Goal: Task Accomplishment & Management: Contribute content

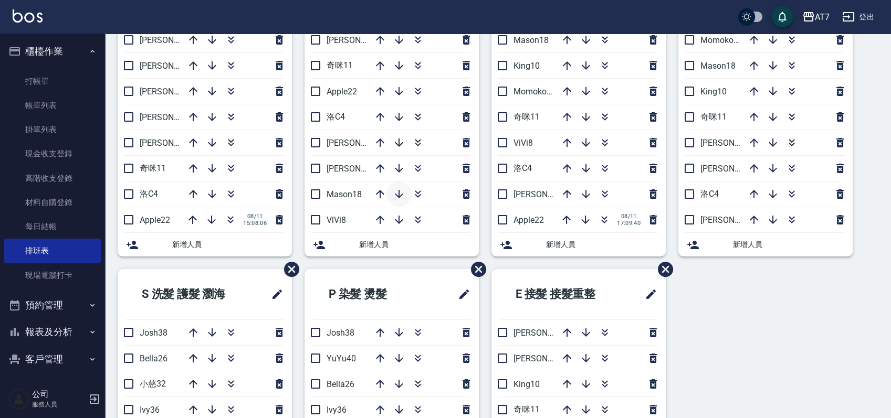
scroll to position [140, 0]
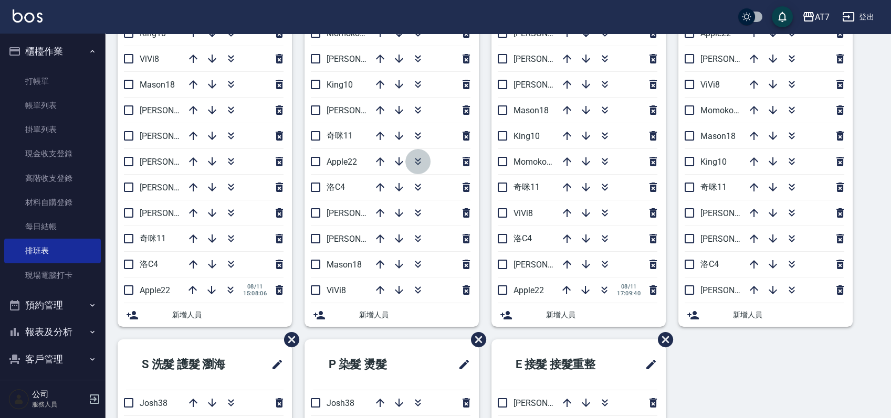
click at [416, 159] on icon "button" at bounding box center [418, 160] width 6 height 4
click at [131, 287] on input "checkbox" at bounding box center [129, 290] width 22 height 22
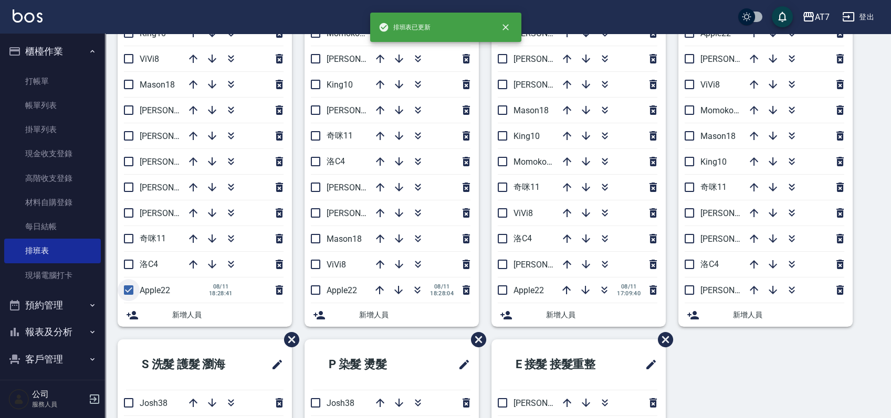
click at [131, 287] on li "Apple22 08/11 18:28:41" at bounding box center [205, 290] width 174 height 25
click at [131, 287] on input "checkbox" at bounding box center [129, 290] width 22 height 22
checkbox input "false"
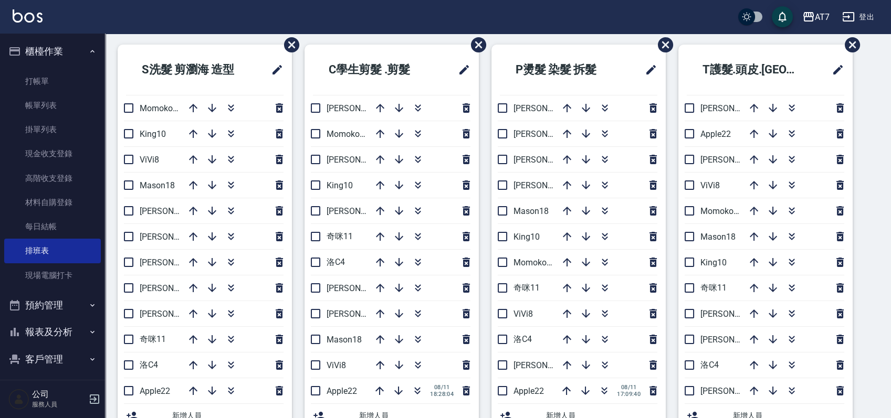
scroll to position [109, 0]
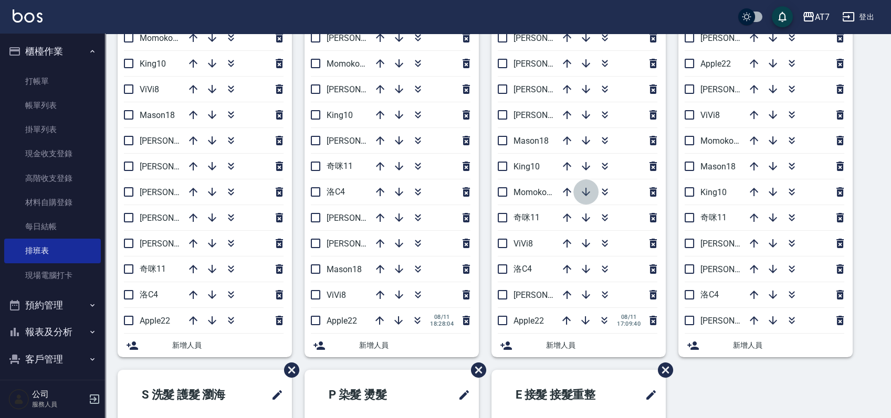
click at [585, 189] on icon "button" at bounding box center [586, 192] width 8 height 8
click at [38, 111] on link "帳單列表" at bounding box center [52, 105] width 97 height 24
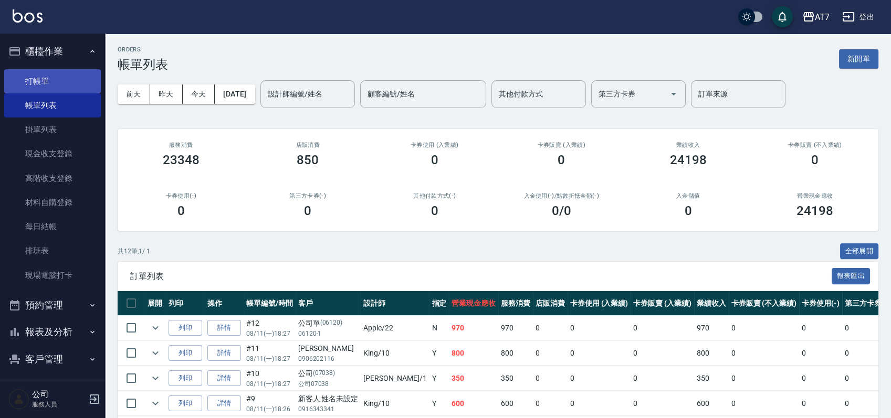
click at [61, 73] on link "打帳單" at bounding box center [52, 81] width 97 height 24
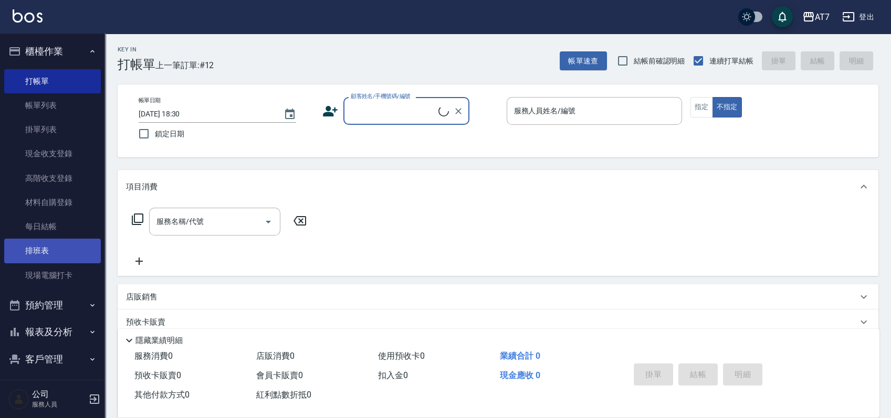
click at [60, 254] on link "排班表" at bounding box center [52, 251] width 97 height 24
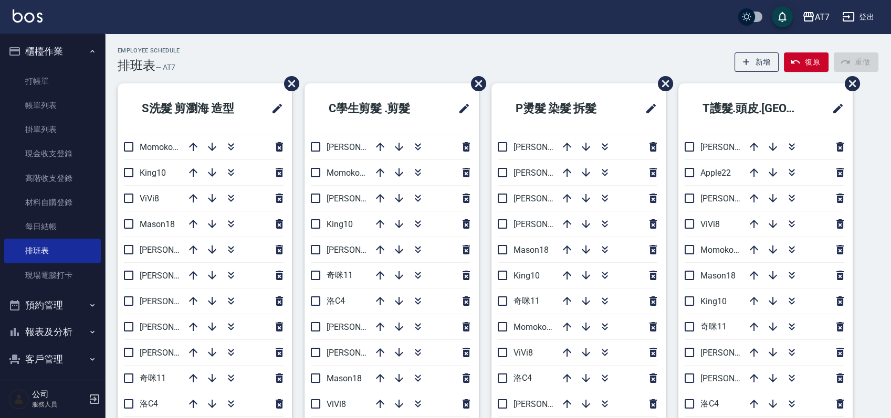
scroll to position [70, 0]
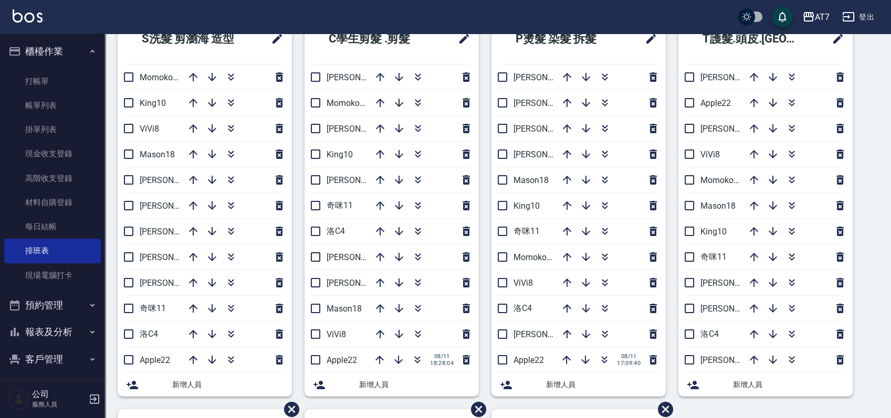
click at [99, 115] on nav "櫃檯作業 打帳單 帳單列表 掛單列表 現金收支登錄 高階收支登錄 材料自購登錄 每日結帳 排班表 現場電腦打卡 預約管理 預約管理 單日預約紀錄 單週預約紀錄…" at bounding box center [52, 207] width 105 height 347
click at [88, 112] on link "帳單列表" at bounding box center [52, 105] width 97 height 24
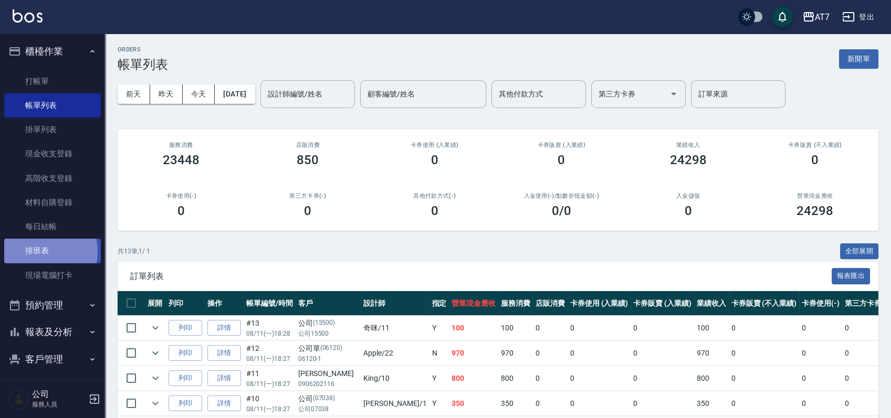
click at [39, 252] on link "排班表" at bounding box center [52, 251] width 97 height 24
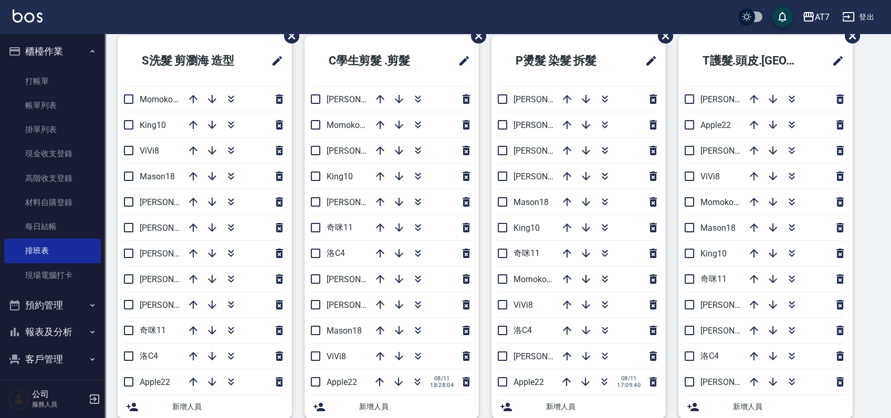
scroll to position [70, 0]
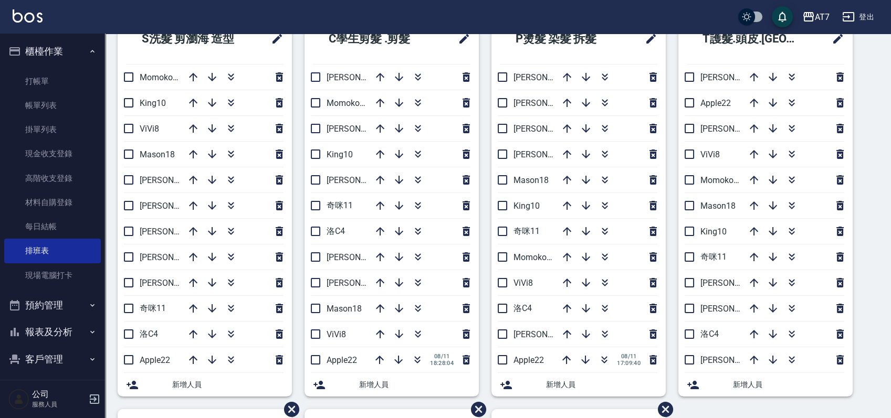
click at [882, 245] on div "Employee Schedule 排班表 — AT7 新增 復原 重做 S洗髮 剪瀏海 造型 Momoko12 King10 ViVi8 Mason18 伊…" at bounding box center [498, 391] width 786 height 828
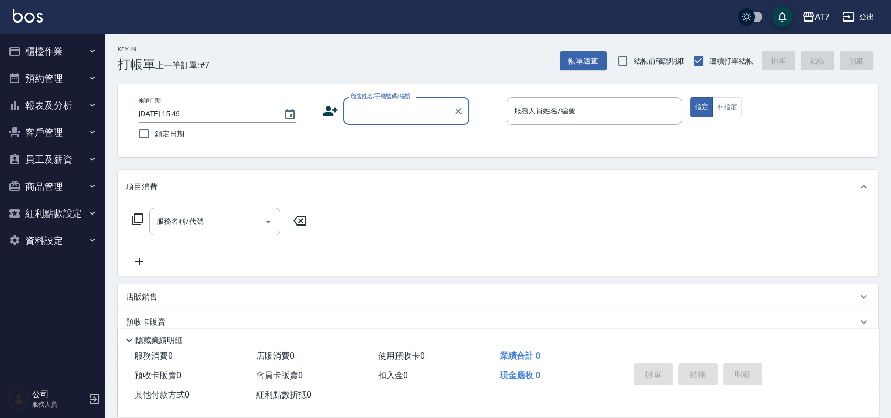
click at [420, 114] on input "顧客姓名/手機號碼/編號" at bounding box center [398, 111] width 101 height 18
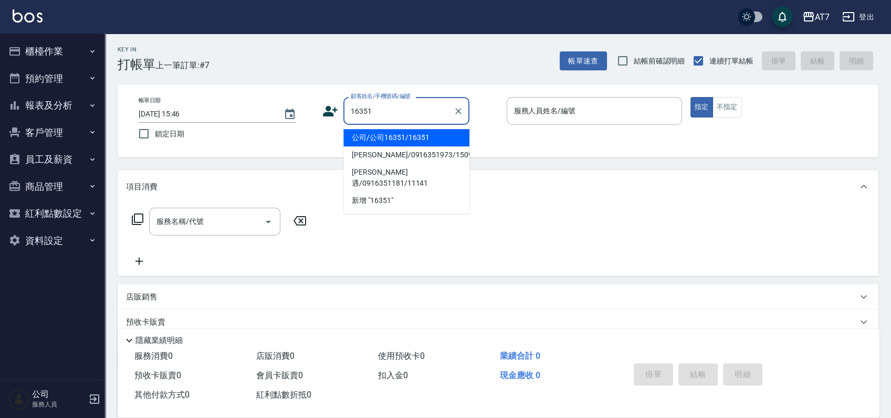
type input "公司/公司16351/16351"
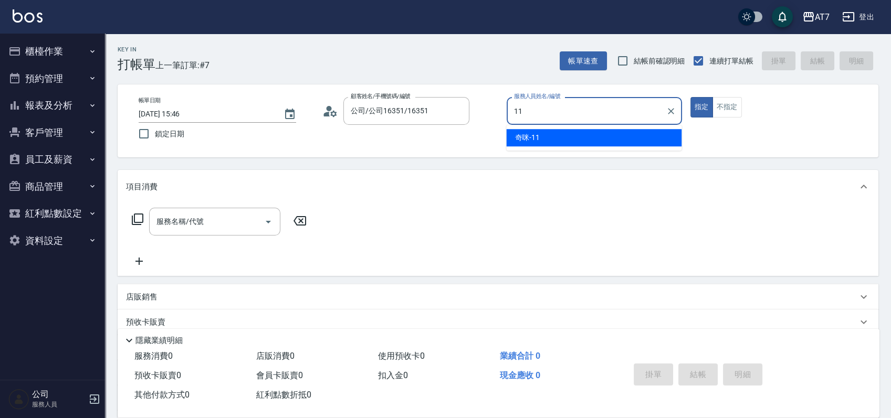
type input "奇咪-11"
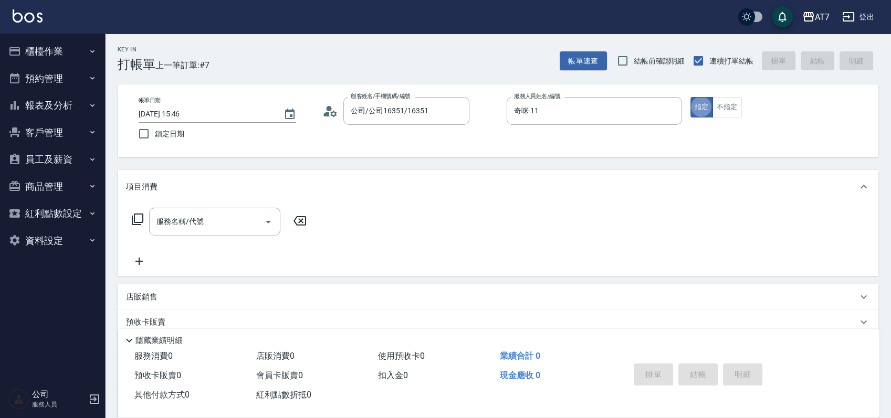
type button "true"
type input "200"
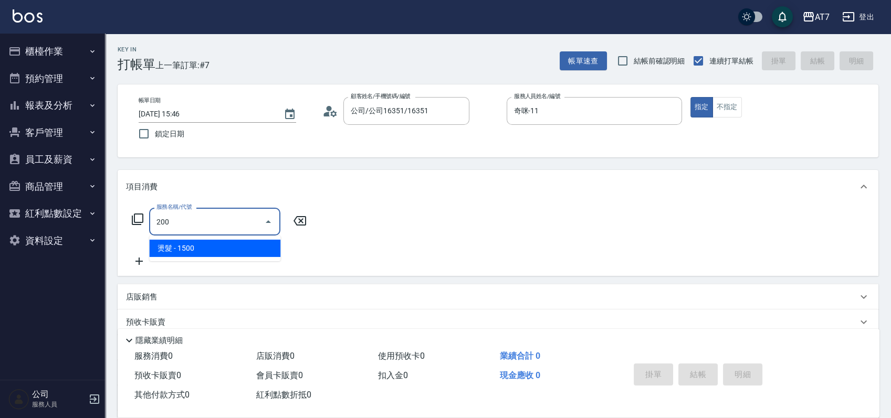
type input "150"
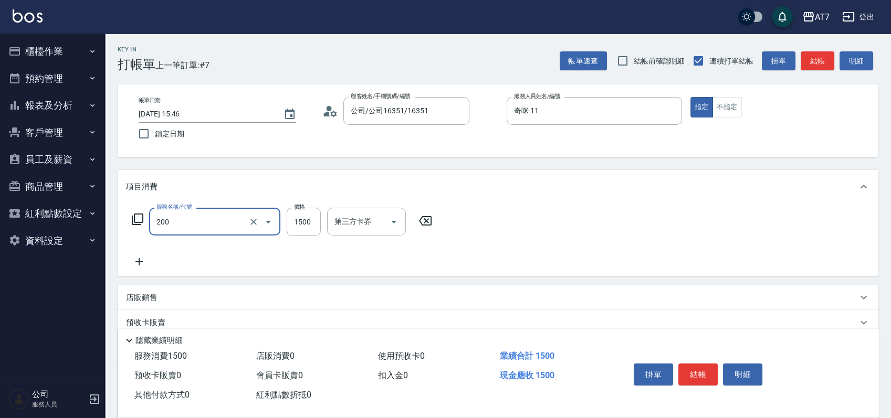
type input "燙髮(200)"
type input "2"
type input "0"
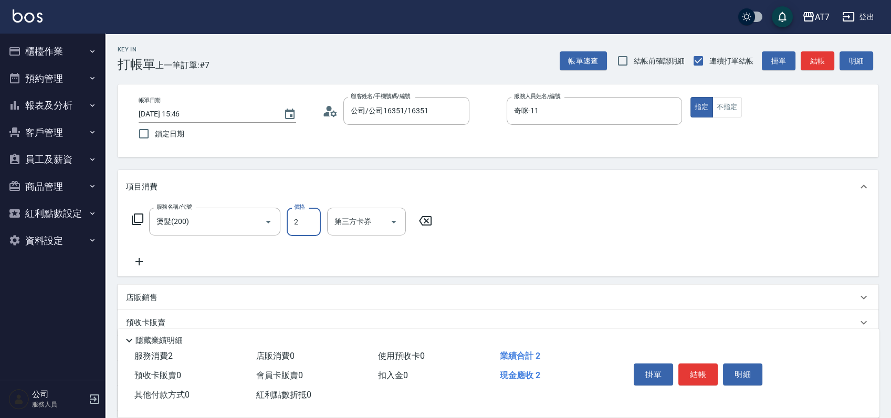
type input "21"
type input "20"
type input "215"
type input "210"
type input "2150"
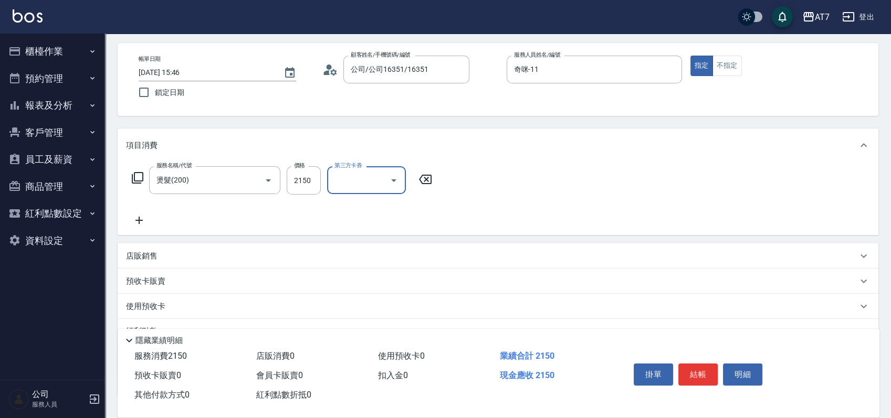
scroll to position [70, 0]
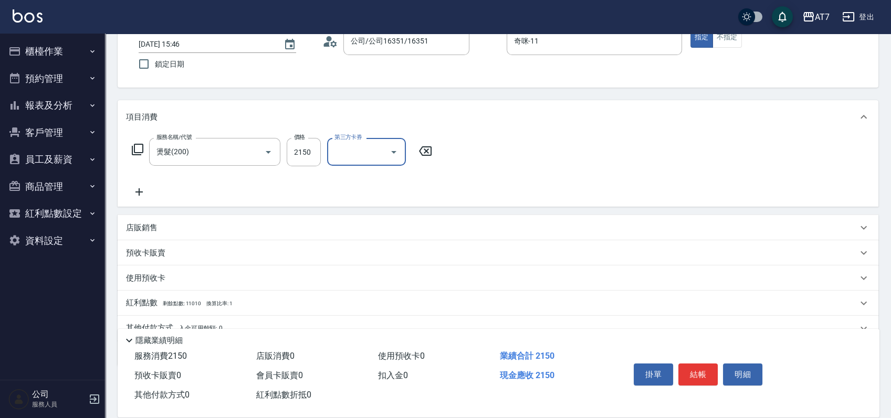
click at [567, 217] on div "店販銷售" at bounding box center [498, 227] width 761 height 25
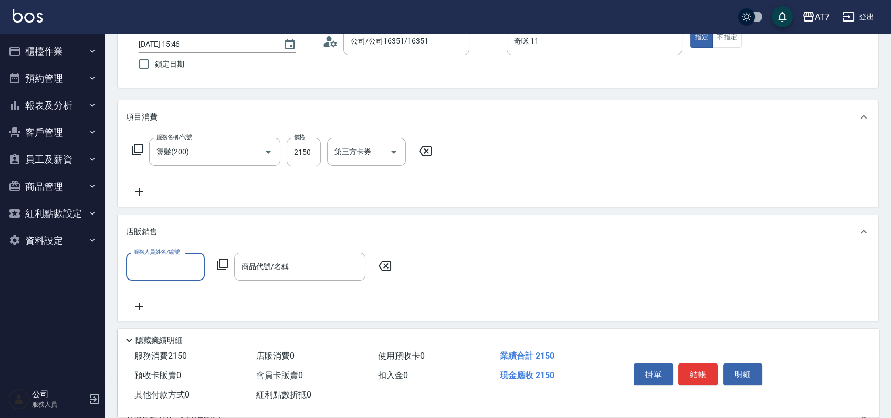
scroll to position [0, 0]
type input "奇咪-11"
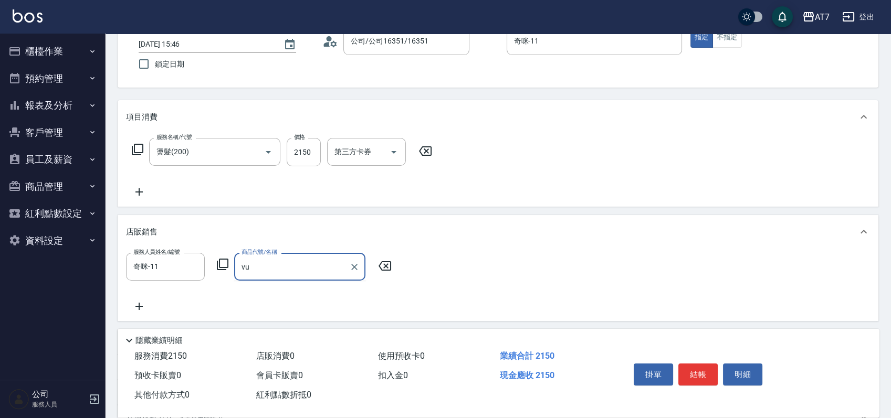
type input "v"
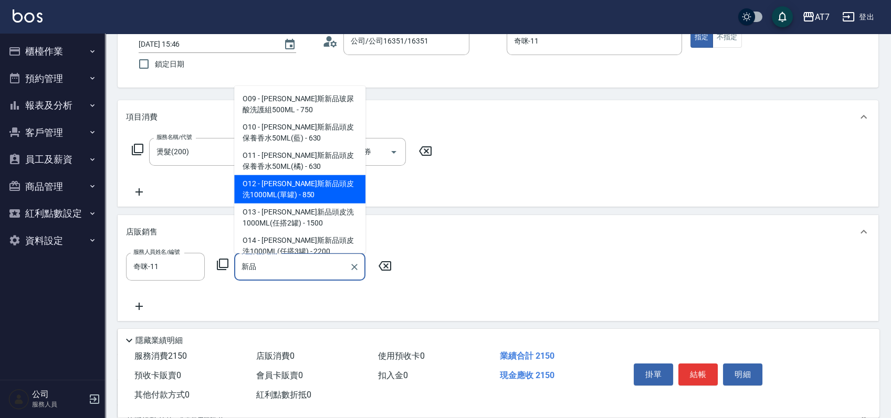
type input "喬娜斯新品頭皮洗1000ML(單罐)"
type input "300"
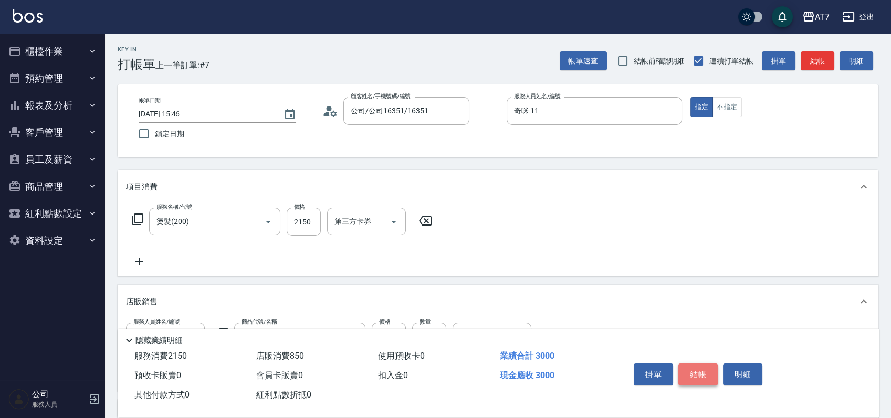
click at [697, 376] on button "結帳" at bounding box center [697, 375] width 39 height 22
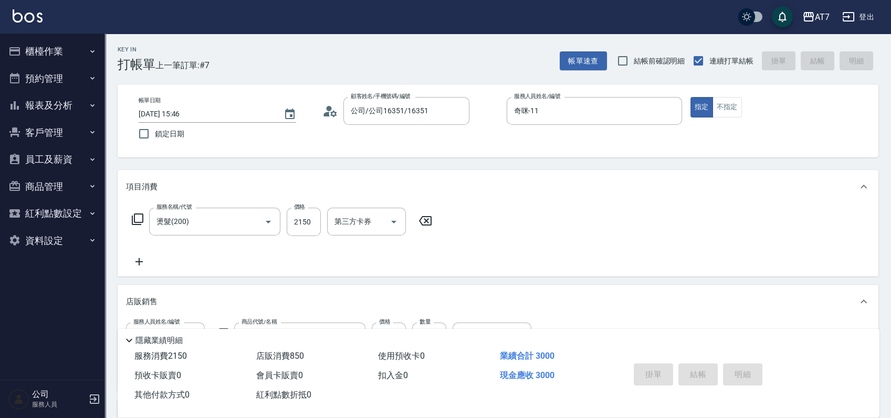
type input "2025/08/11 18:26"
type input "0"
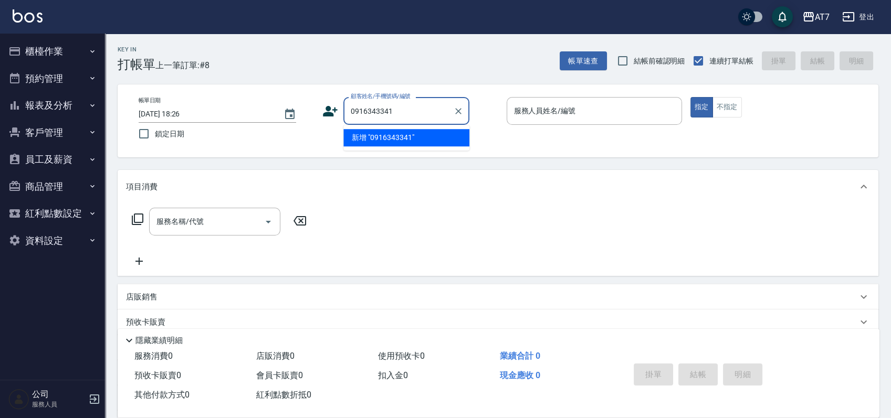
type input "0916343341"
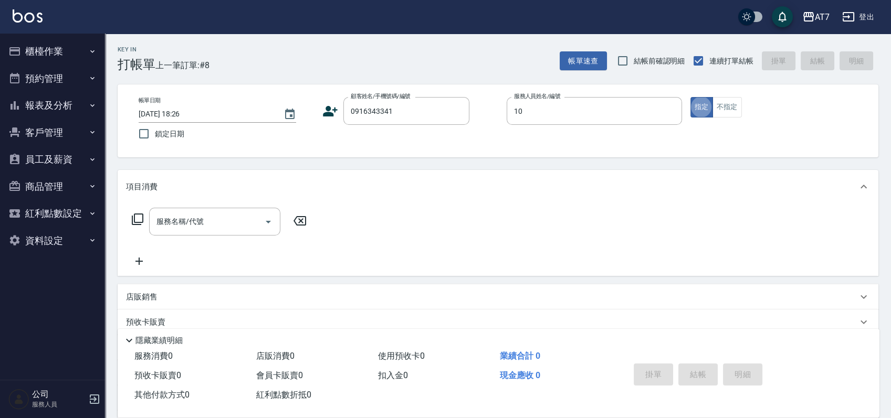
type input "King-10"
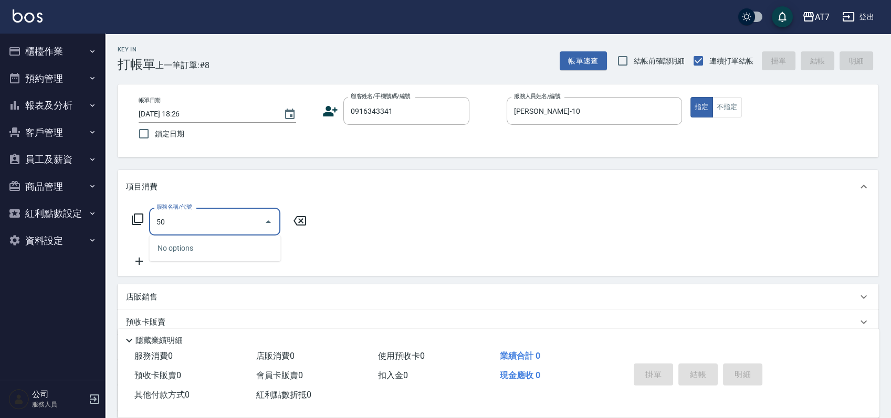
type input "501"
type input "30"
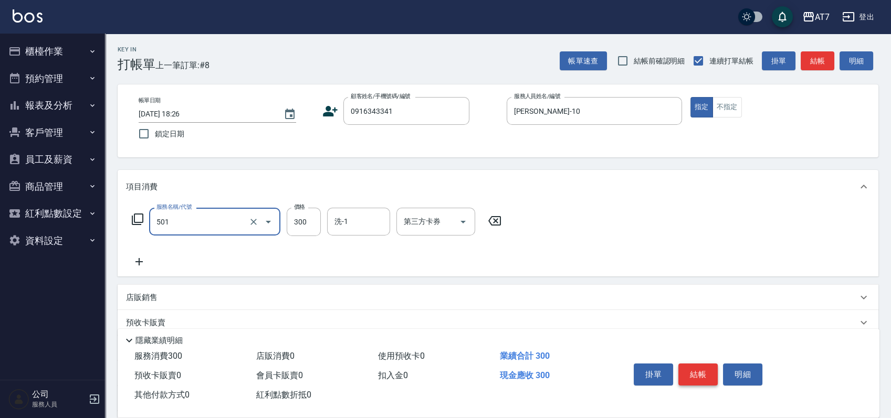
type input "洗髮(互助)(501)"
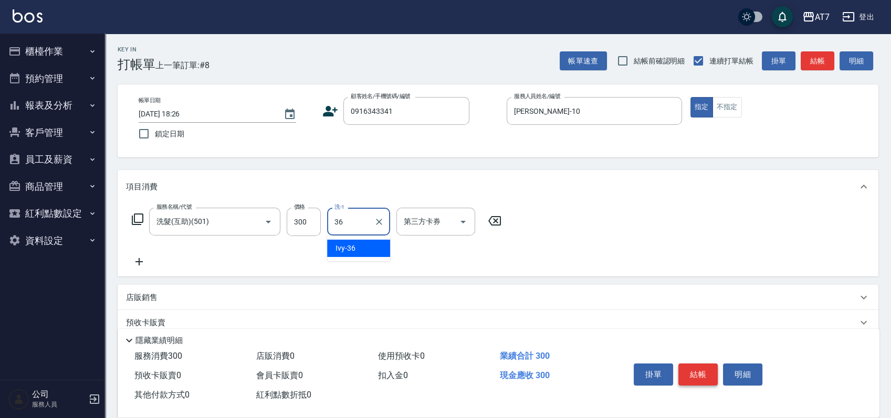
type input "Ivy-36"
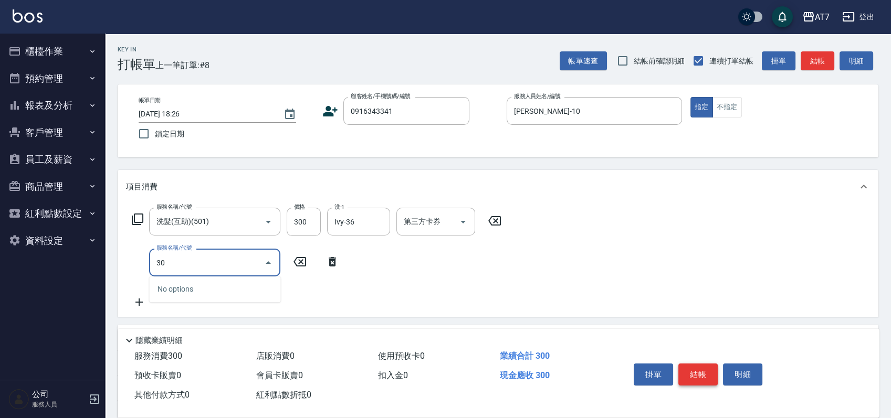
type input "302"
type input "60"
type input "剪髮(302)"
click at [303, 222] on input "300" at bounding box center [304, 222] width 34 height 28
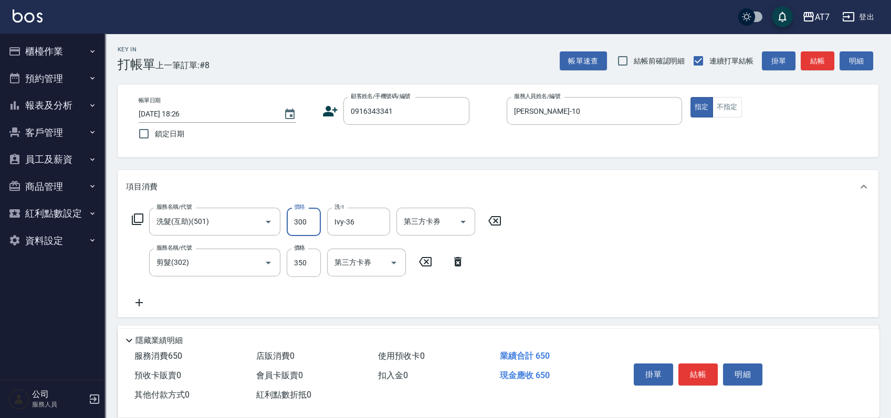
click at [303, 222] on input "300" at bounding box center [304, 222] width 34 height 28
type input "2"
type input "30"
type input "250"
type input "60"
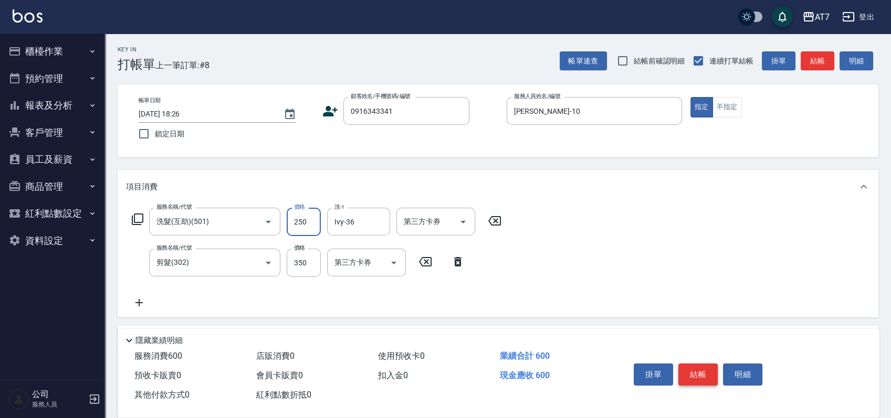
type input "250"
click at [697, 372] on button "結帳" at bounding box center [697, 375] width 39 height 22
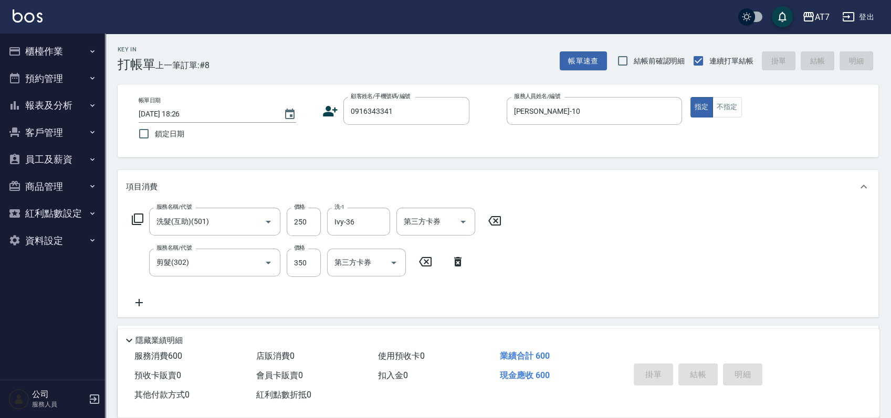
type input "2025/08/11 18:27"
type input "0"
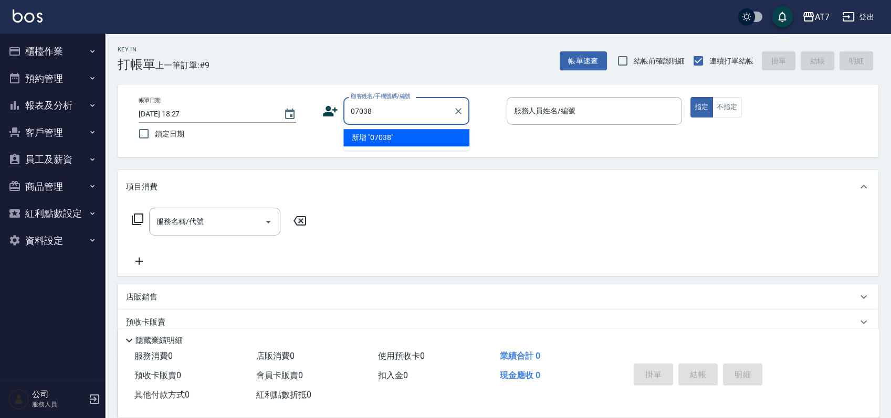
type input "07038"
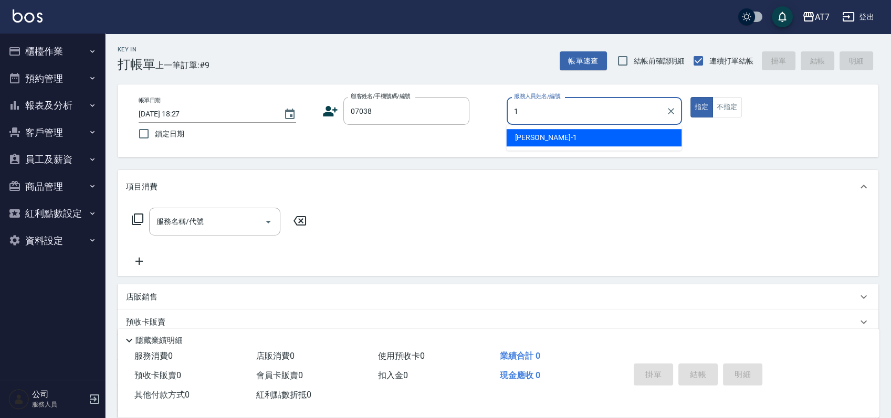
type input "米雪兒-1"
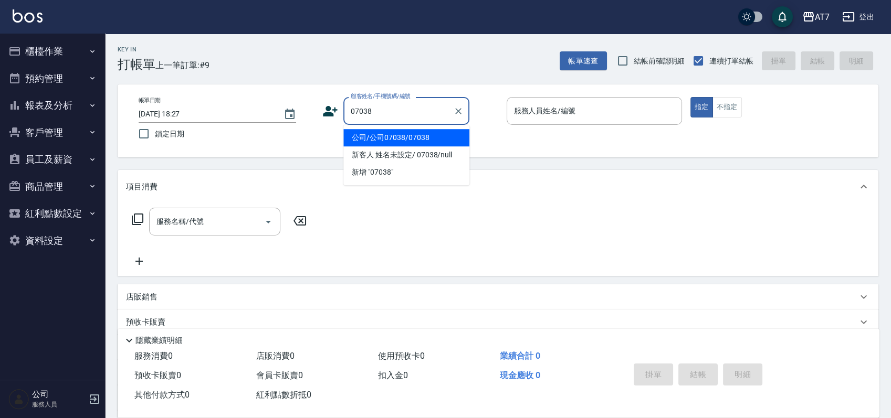
type input "公司/公司07038/07038"
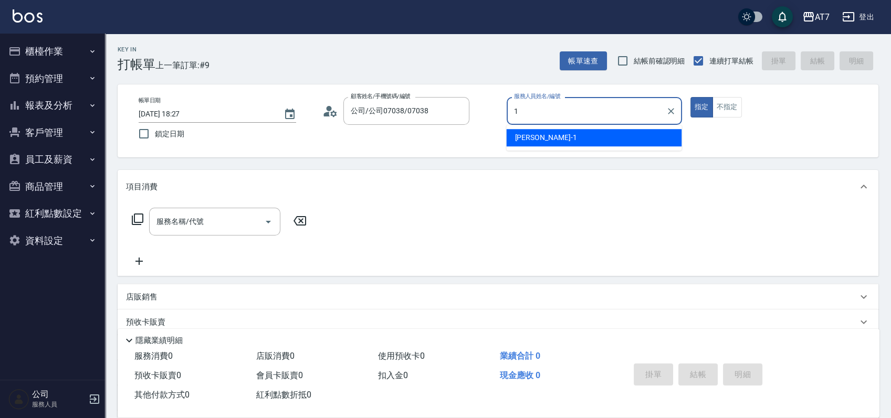
type input "米雪兒-1"
type button "true"
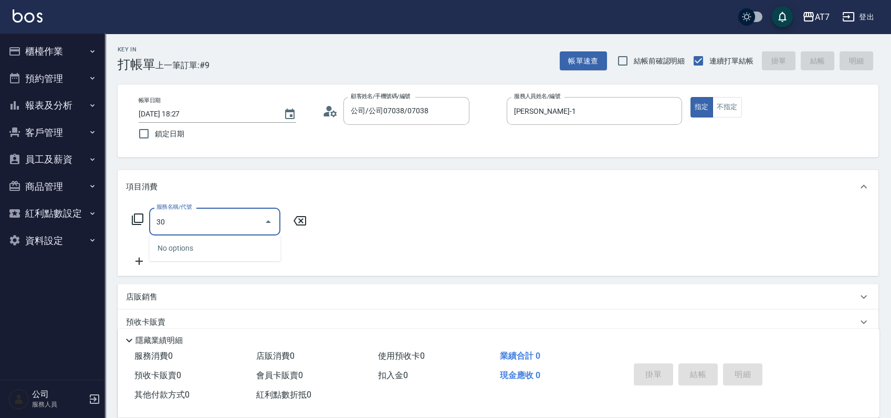
type input "302"
type input "30"
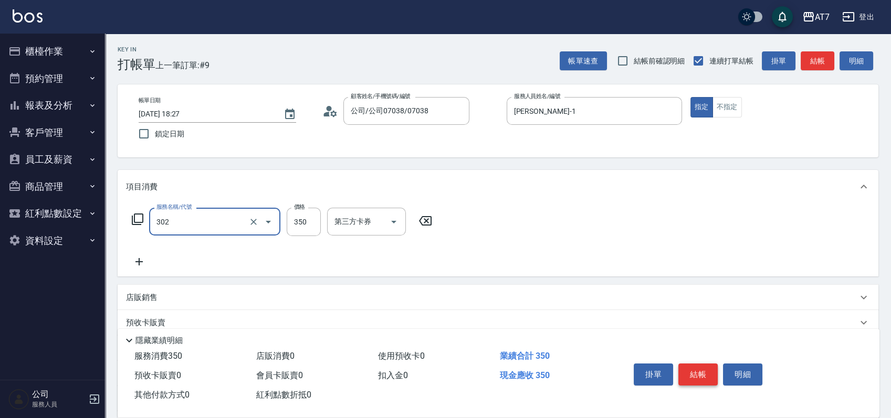
type input "剪髮(302)"
click at [706, 374] on button "結帳" at bounding box center [697, 375] width 39 height 22
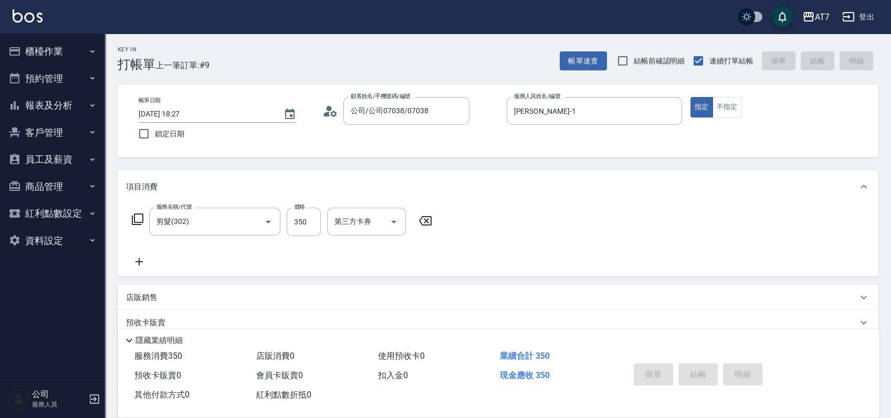
type input "0"
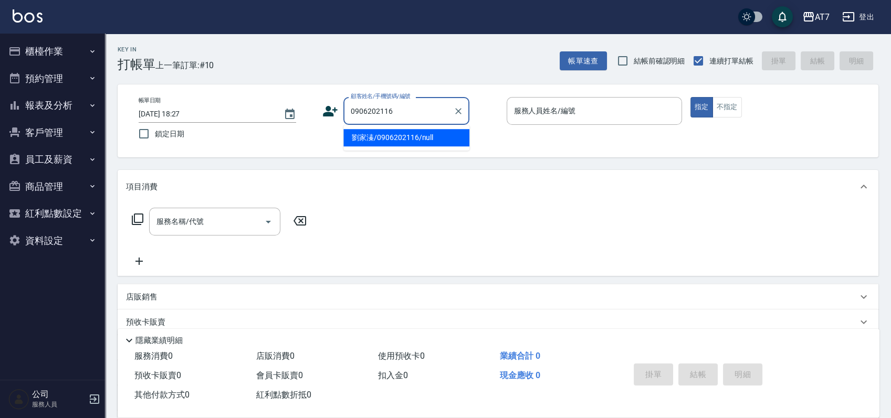
type input "劉家溱/0906202116/null"
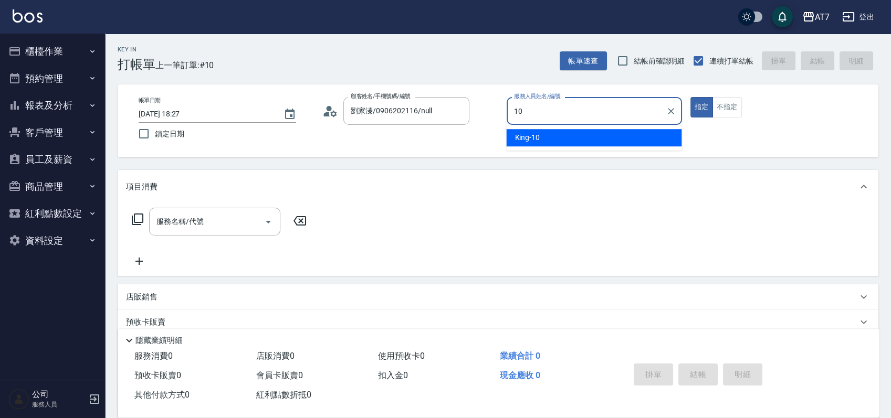
type input "King-10"
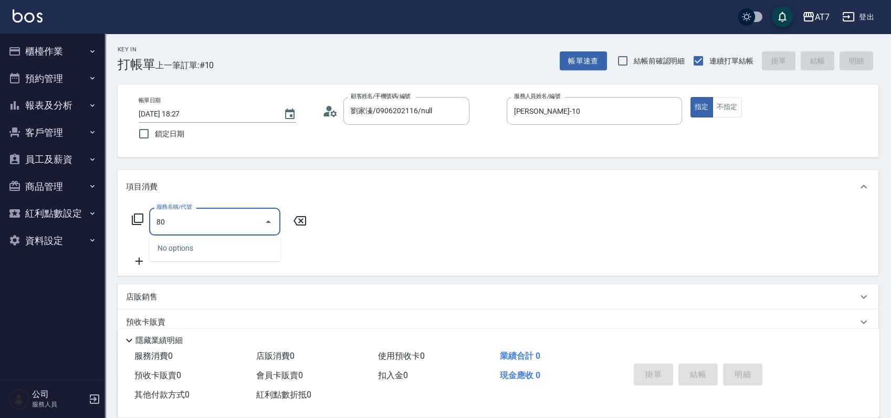
type input "801"
type input "40"
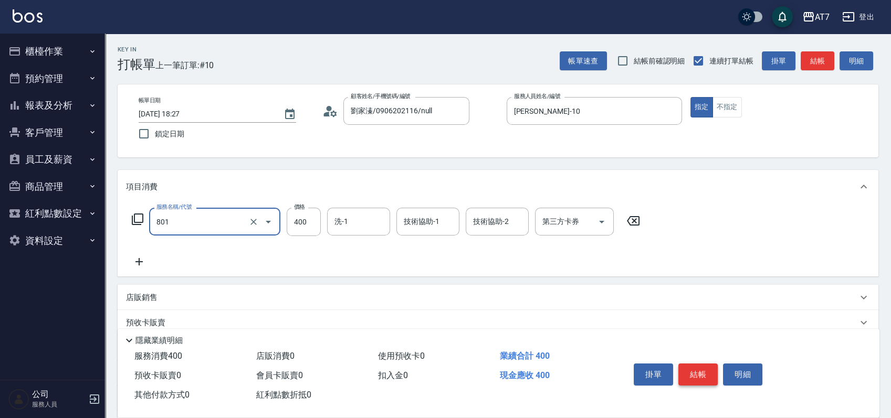
type input "自購-葉綠素洗髮(互助)(801)"
type input "5"
type input "0"
type input "50"
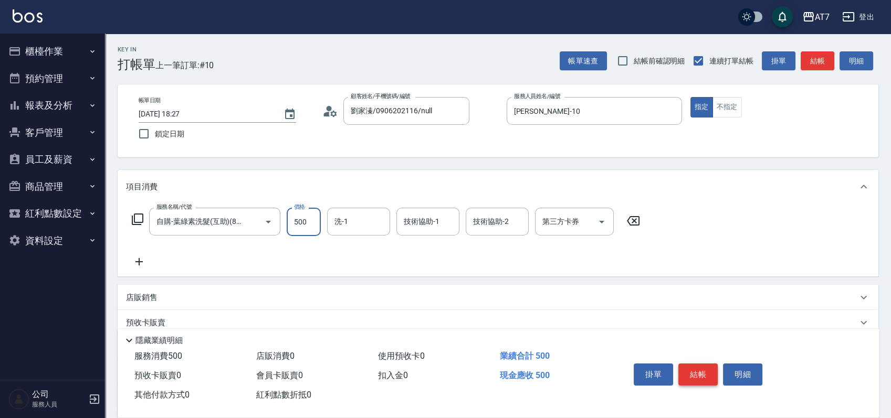
type input "500"
type input "怡甄-23"
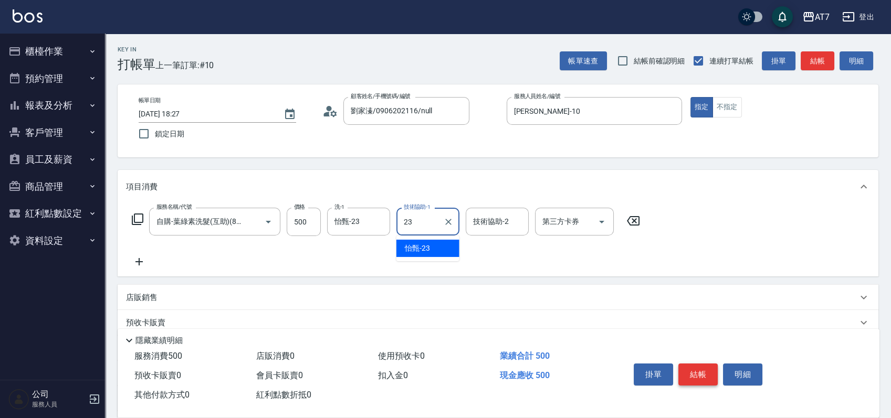
type input "怡甄-23"
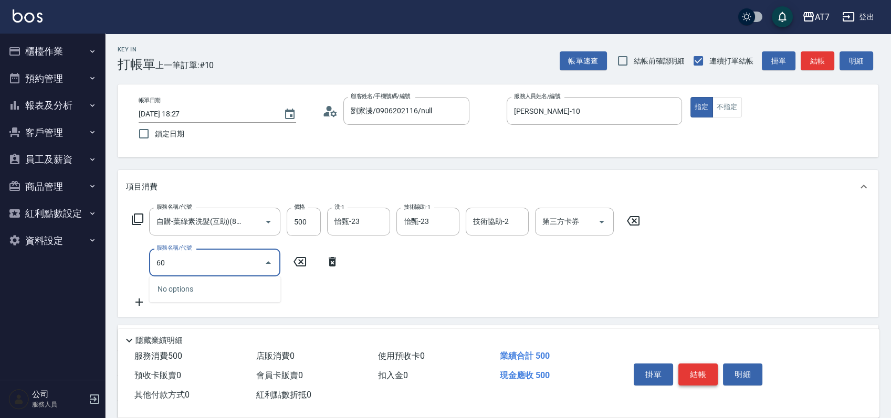
type input "601"
type input "110"
type input "深層護髮（助）(601)"
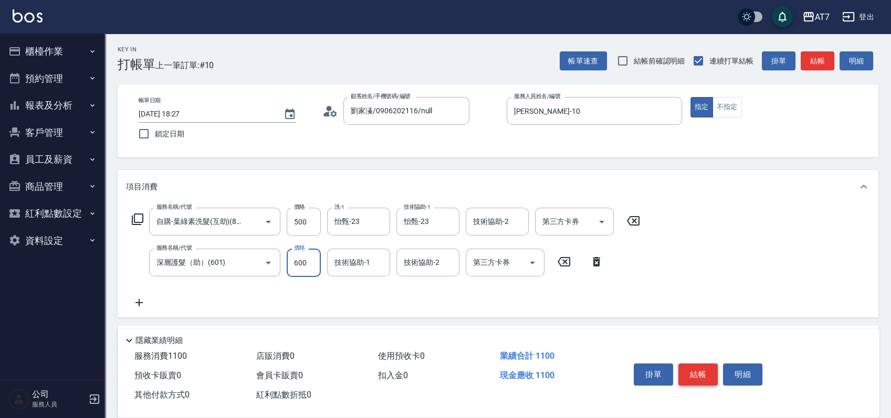
type input "50"
type input "300"
type input "80"
type input "300"
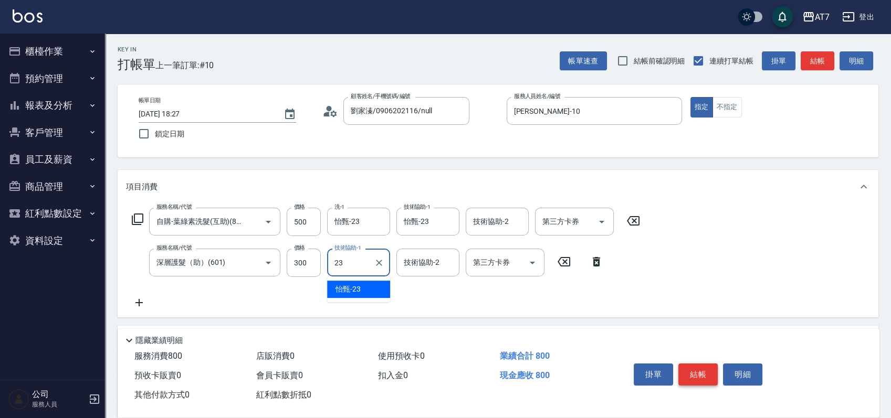
type input "怡甄-23"
click at [706, 374] on button "結帳" at bounding box center [697, 375] width 39 height 22
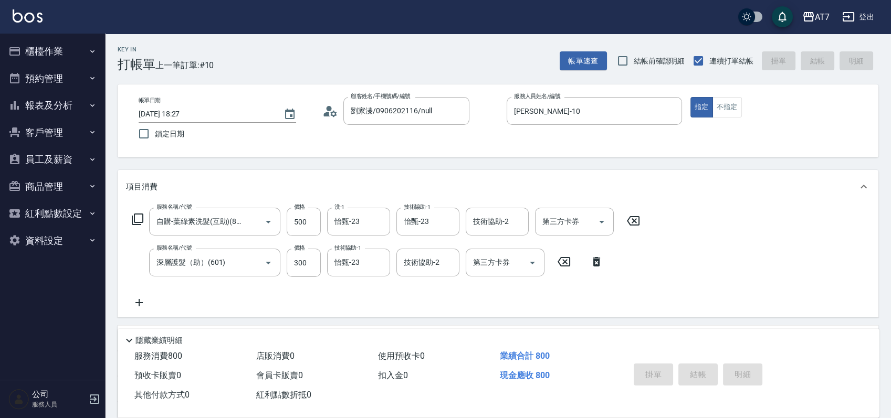
type input "0"
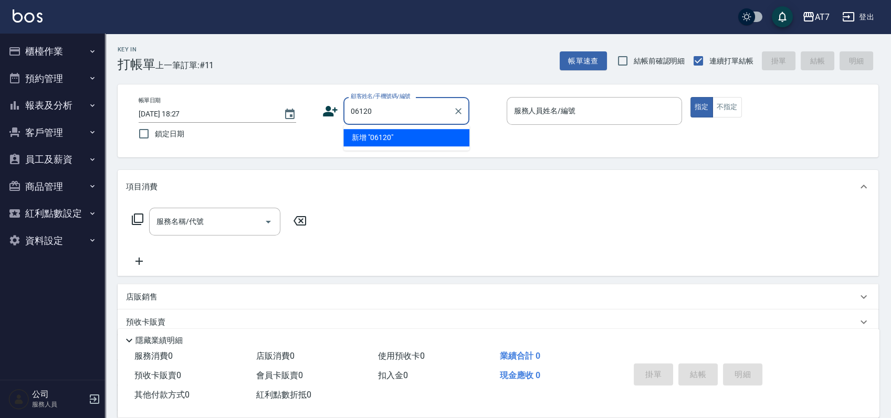
type input "06120"
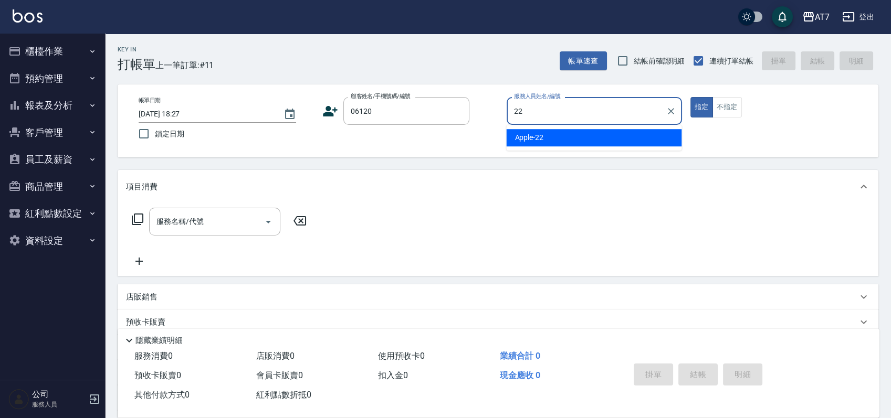
type input "Apple-22"
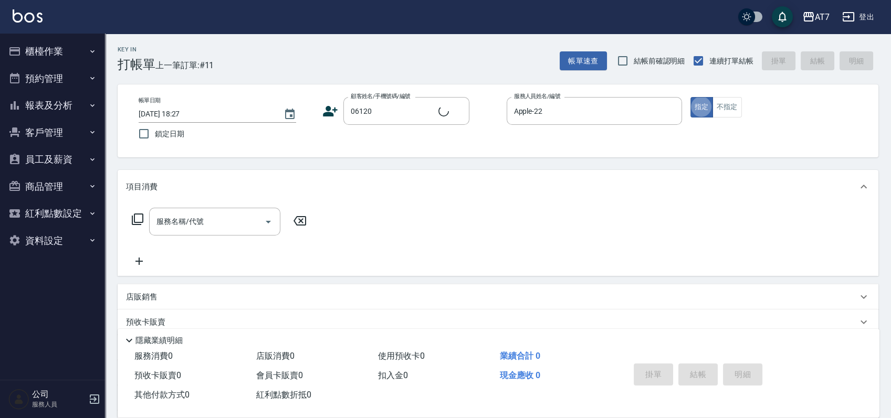
type input "公司單/06120-1/06120"
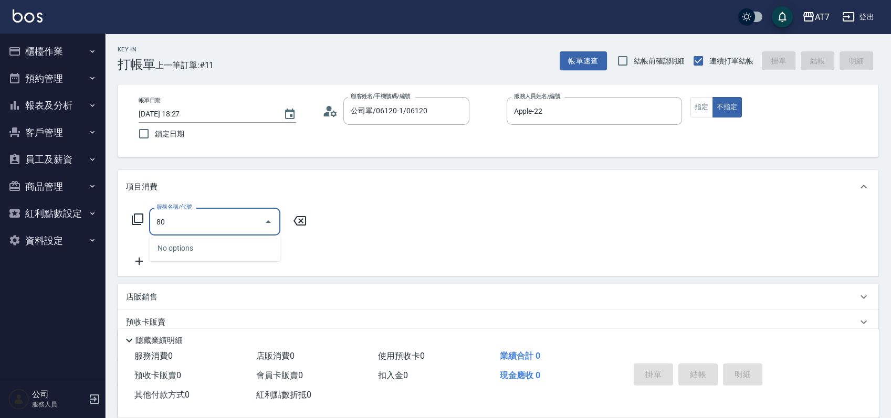
type input "803"
type input "60"
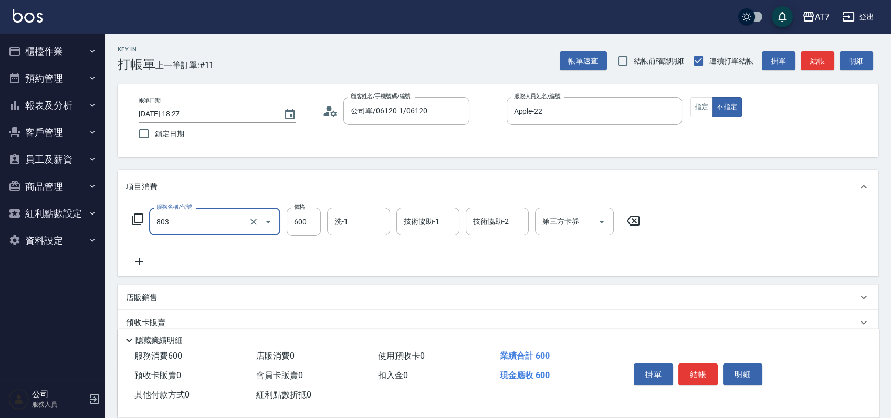
type input "髮原素去角質(互助)(803)"
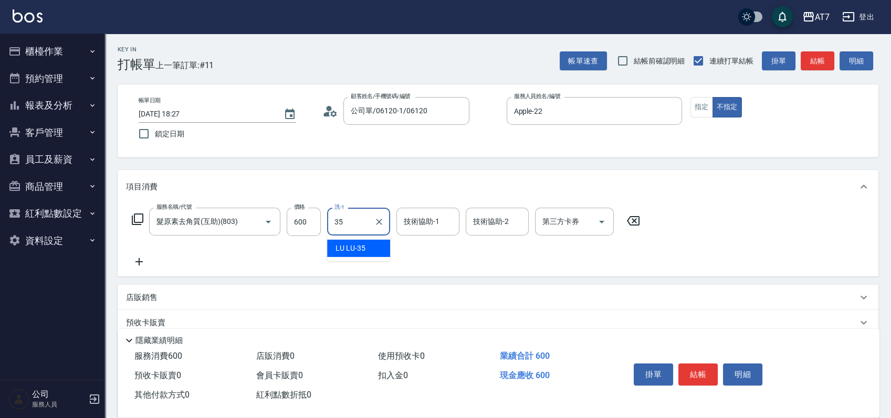
type input "LU LU-35"
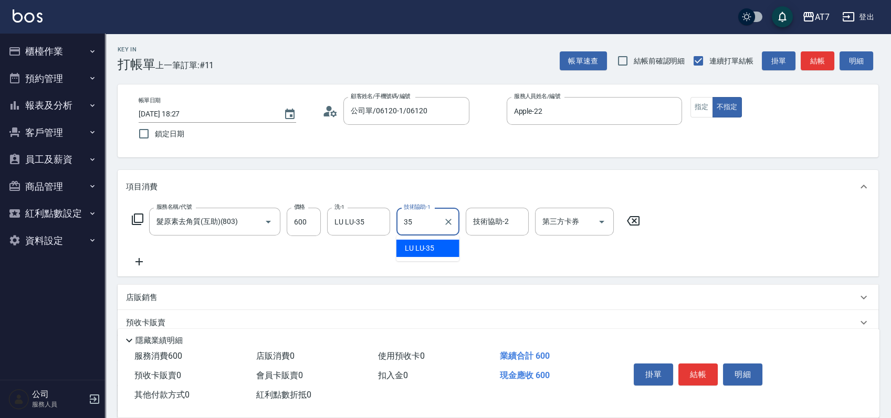
type input "LU LU-35"
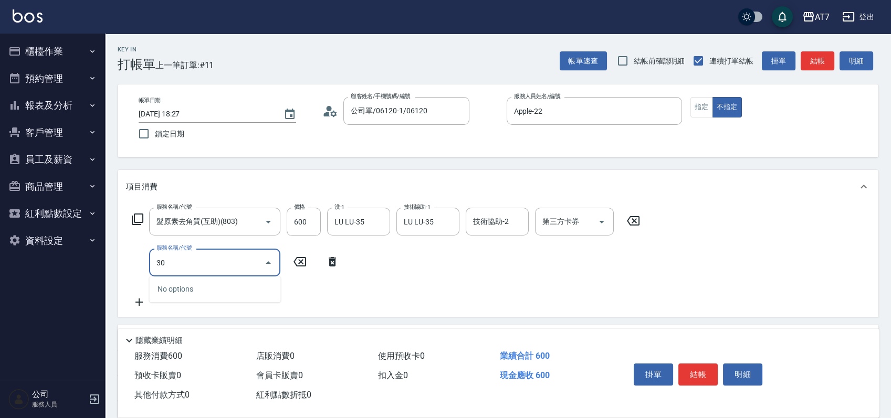
type input "302"
type input "90"
type input "剪髮(302)"
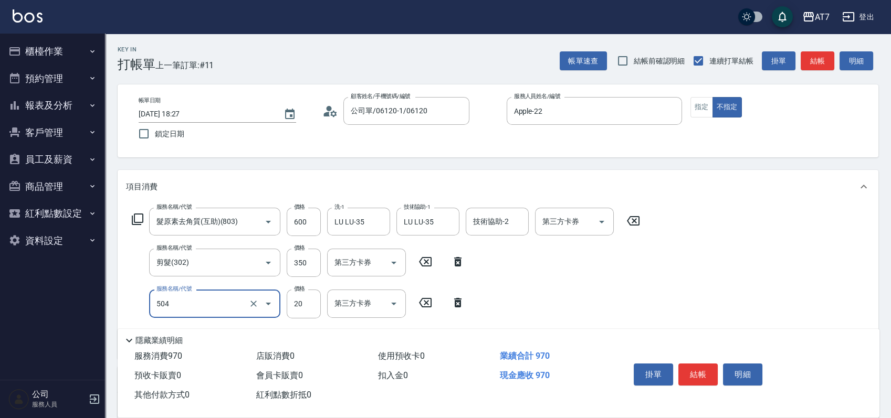
type input "潤絲(504)"
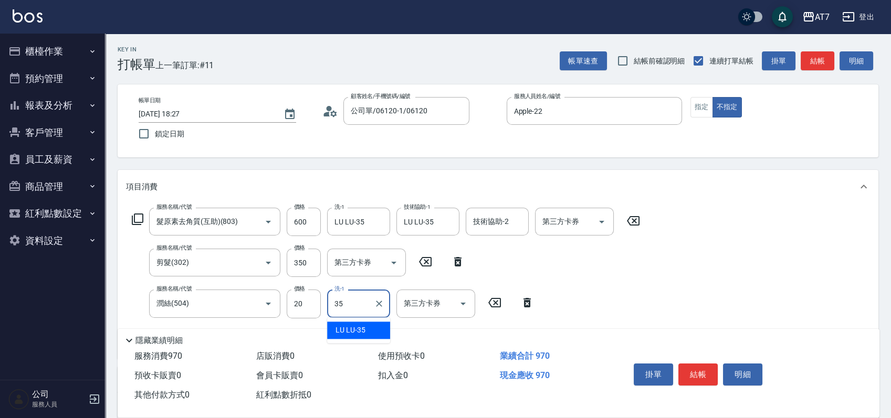
type input "LU LU-35"
click at [701, 376] on button "結帳" at bounding box center [697, 375] width 39 height 22
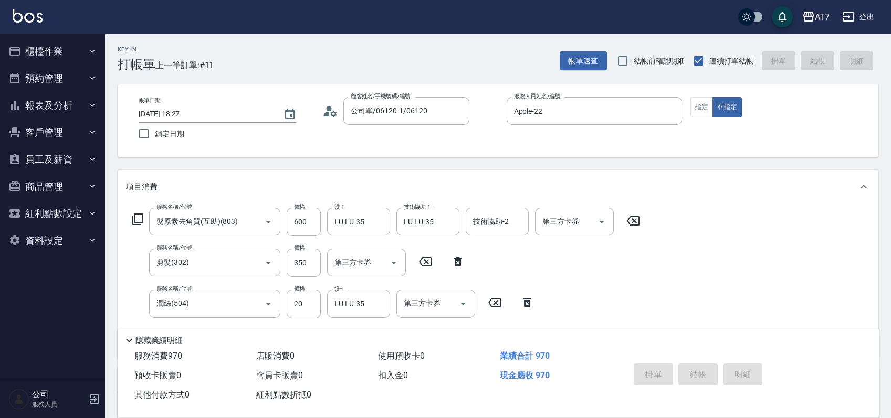
type input "2025/08/11 18:28"
type input "0"
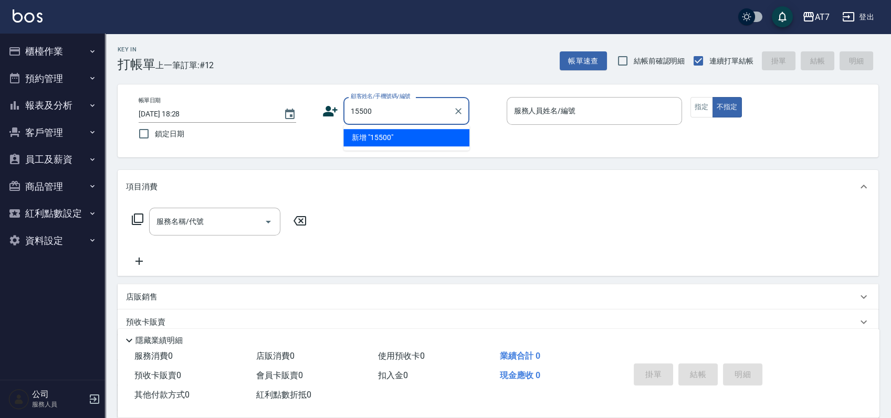
type input "15500"
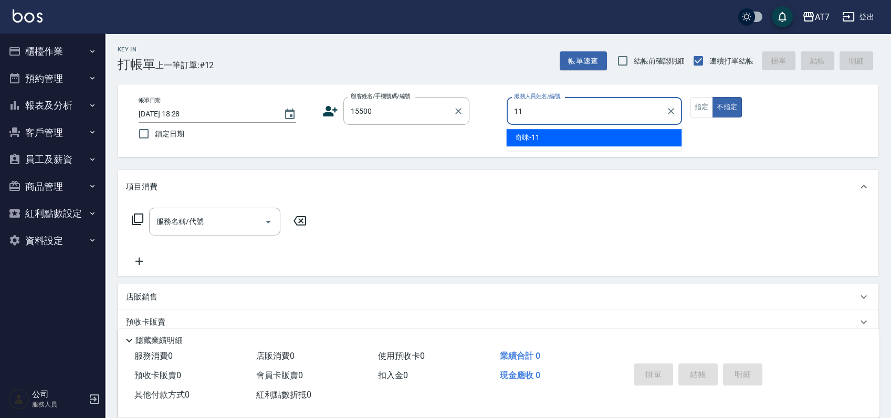
type input "奇咪-11"
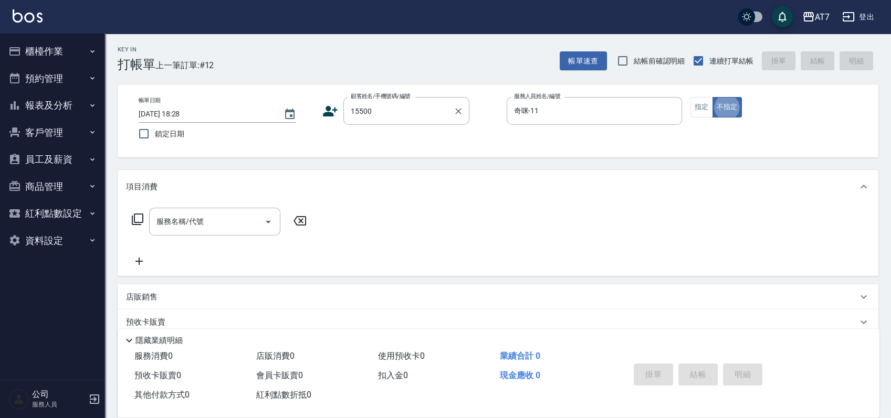
type button "false"
type input "公司/公司15500/15500"
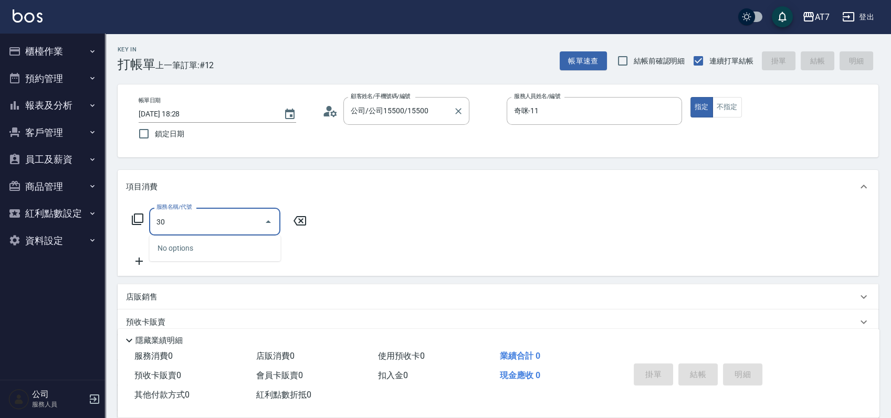
type input "300"
type input "10"
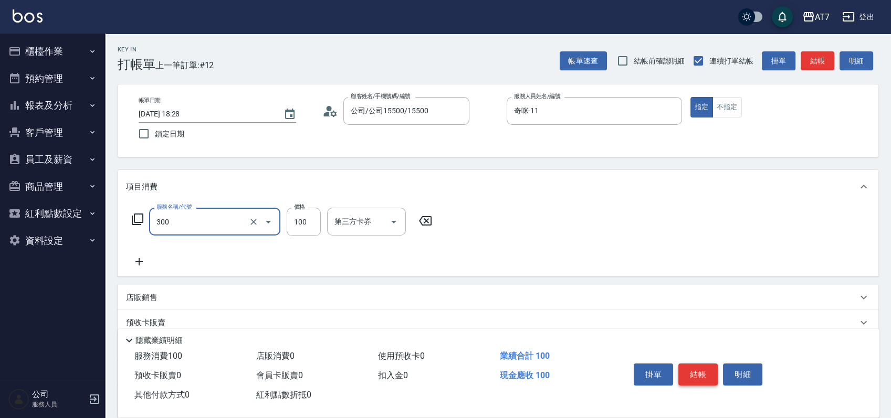
type input "剪瀏海(300)"
click at [689, 370] on button "結帳" at bounding box center [697, 375] width 39 height 22
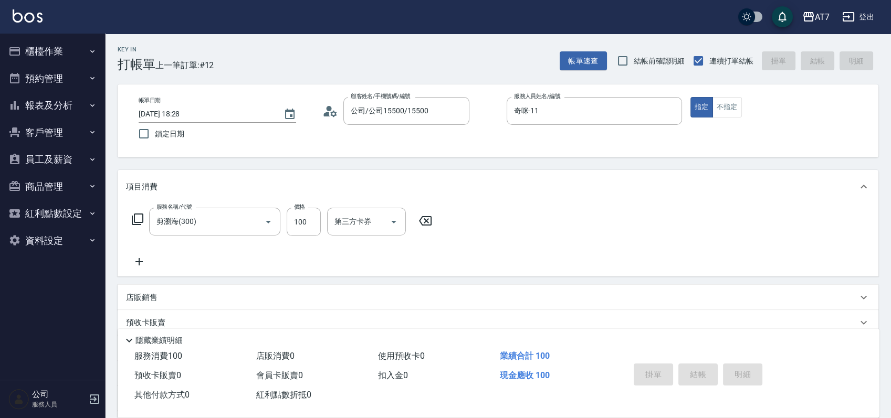
type input "2025/08/11 18:31"
type input "0"
click at [697, 162] on div "Key In 打帳單 上一筆訂單:#13 帳單速查 結帳前確認明細 連續打單結帳 掛單 結帳 明細 帳單日期 2025/08/11 18:31 鎖定日期 顧客…" at bounding box center [498, 284] width 786 height 501
click at [704, 167] on div "Key In 打帳單 上一筆訂單:#13 帳單速查 結帳前確認明細 連續打單結帳 掛單 結帳 明細 帳單日期 2025/08/11 18:31 鎖定日期 顧客…" at bounding box center [498, 284] width 786 height 501
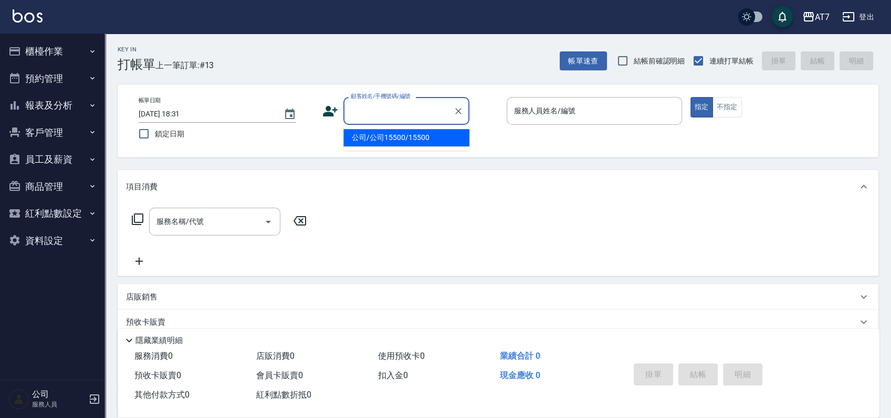
click at [420, 110] on input "顧客姓名/手機號碼/編號" at bounding box center [398, 111] width 101 height 18
type input "16351"
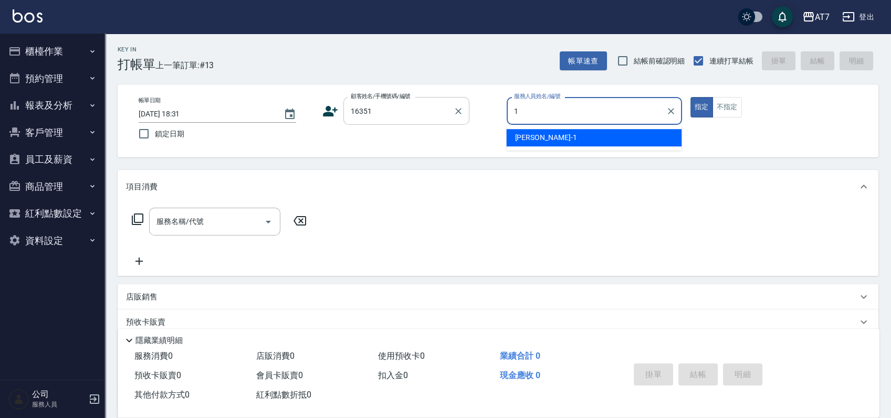
type input "米雪兒-1"
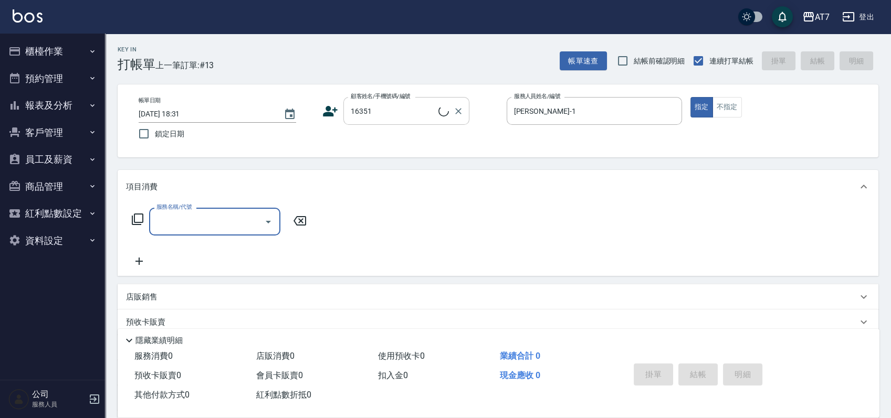
type input "公司/公司16351/16351"
type input "200"
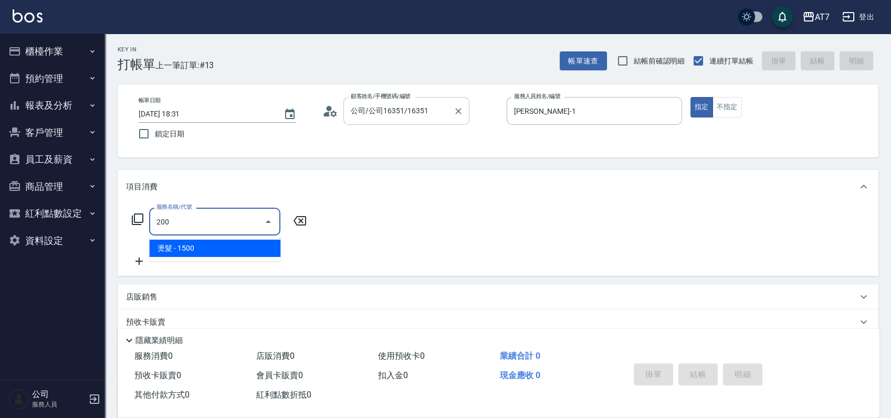
type input "150"
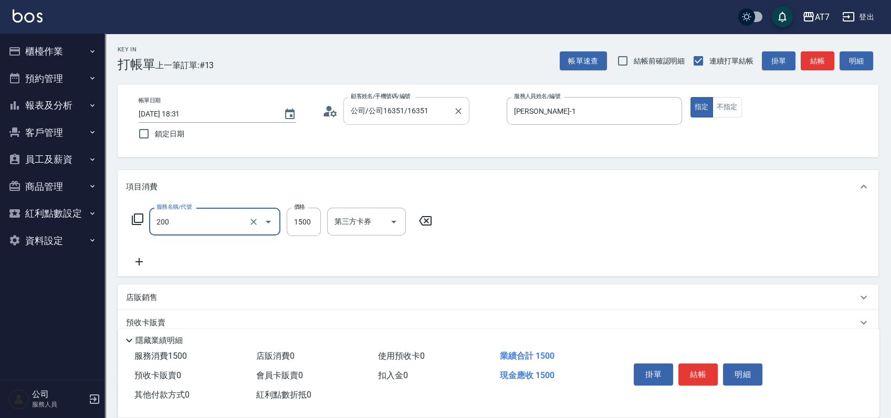
type input "燙髮(200)"
type input "0"
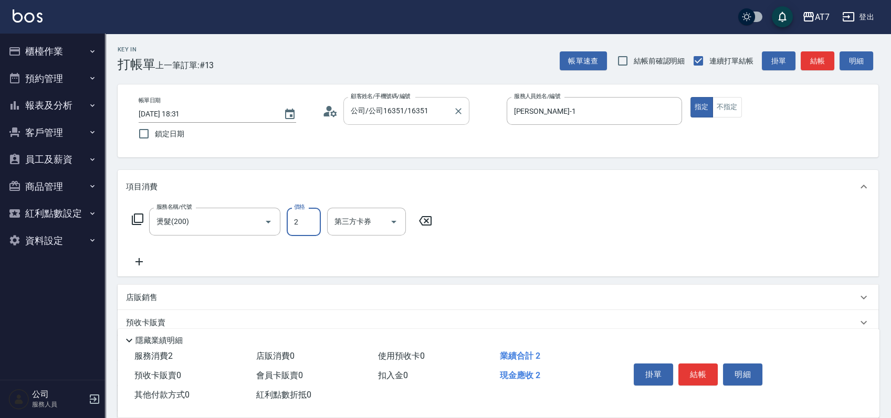
type input "20"
type input "200"
type input "2000"
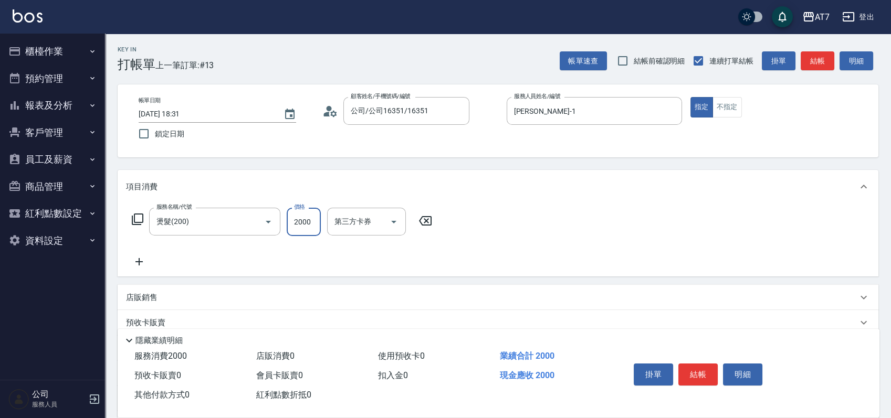
click at [529, 291] on div "店販銷售" at bounding box center [498, 297] width 761 height 25
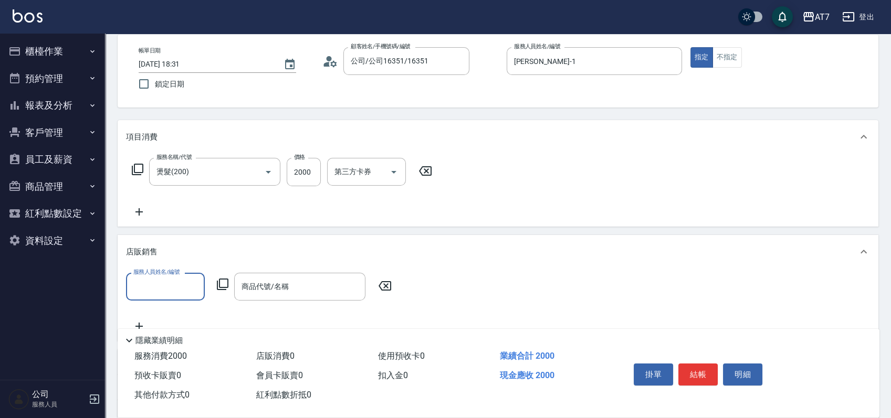
scroll to position [70, 0]
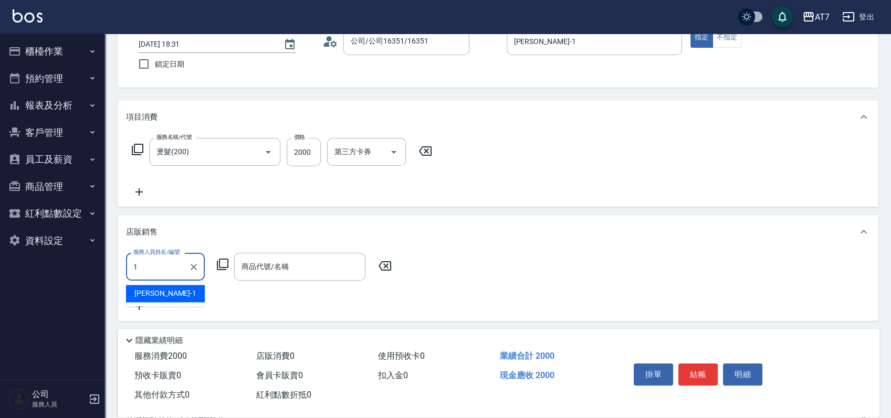
type input "米雪兒-1"
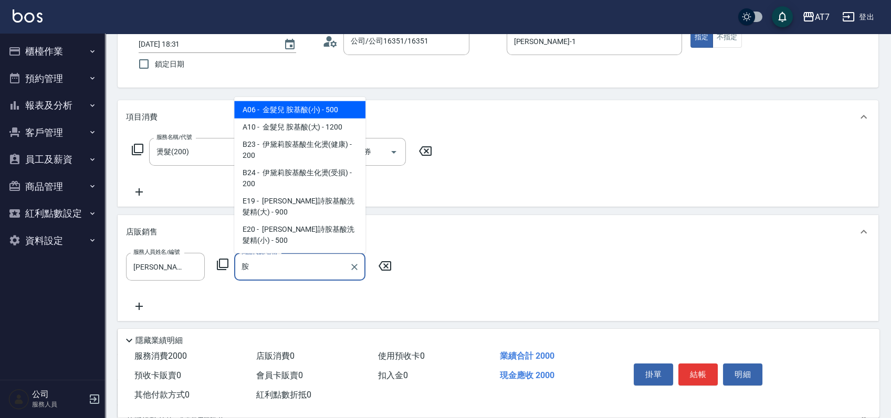
type input "金髮兒 胺基酸(小)"
type input "250"
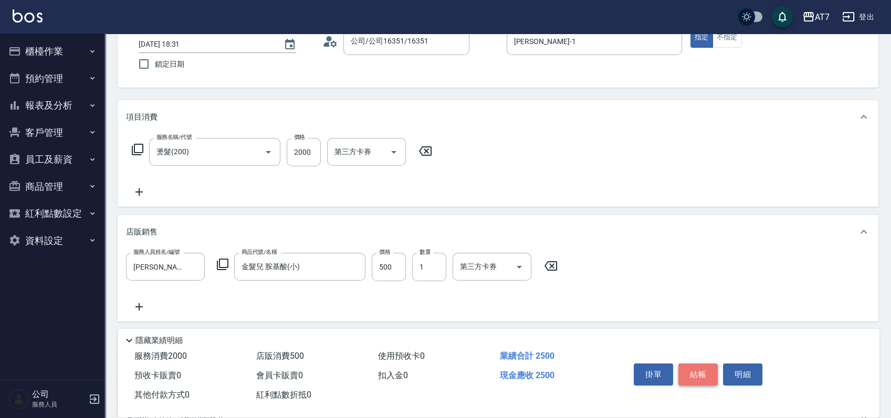
click at [687, 368] on button "結帳" at bounding box center [697, 375] width 39 height 22
type input "2025/08/11 18:43"
type input "0"
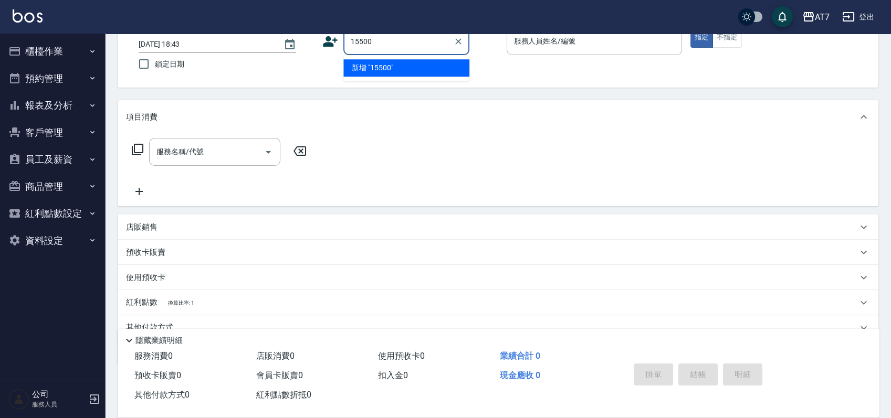
type input "15500"
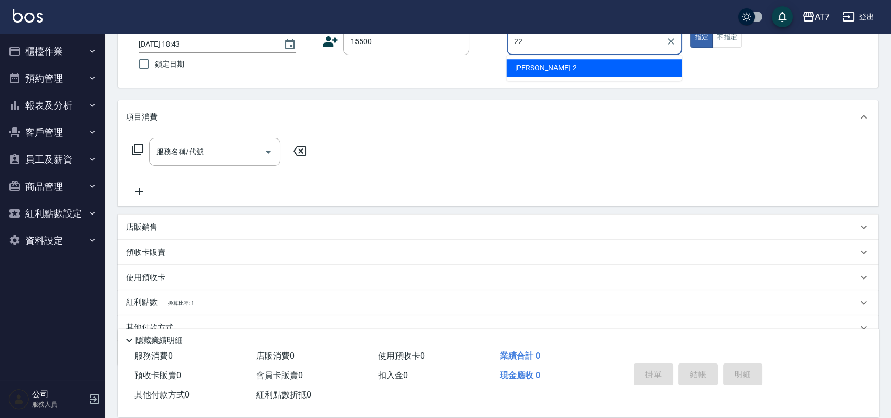
type input "Apple-22"
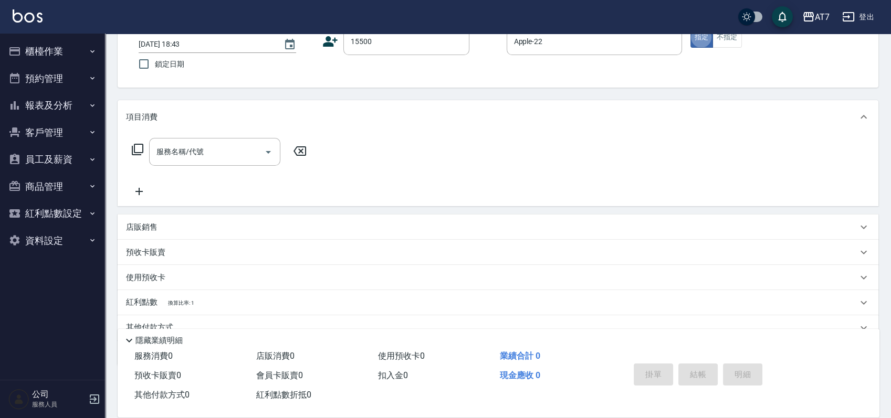
type input "公司/公司15500/15500"
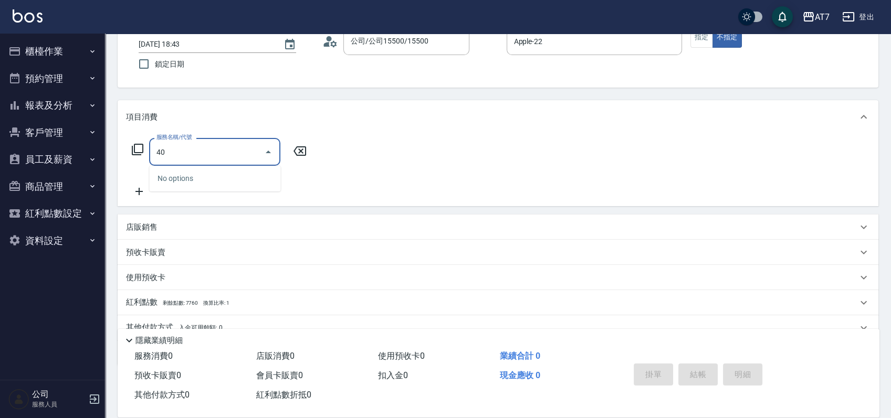
type input "400"
type input "150"
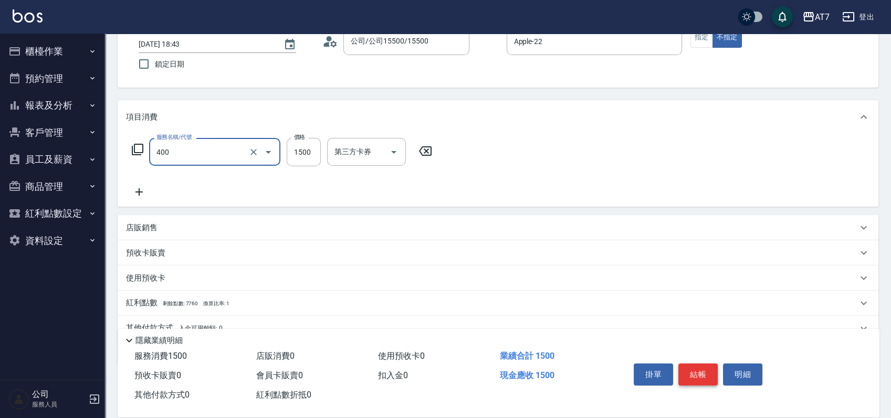
type input "染髮(400)"
type input "0"
type input "220"
type input "20"
type input "2200"
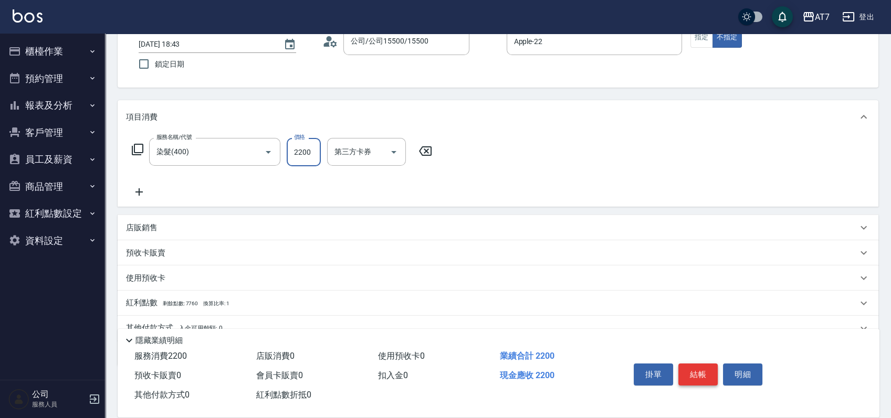
type input "20"
type input "220"
type input "0"
type input "28"
type input "20"
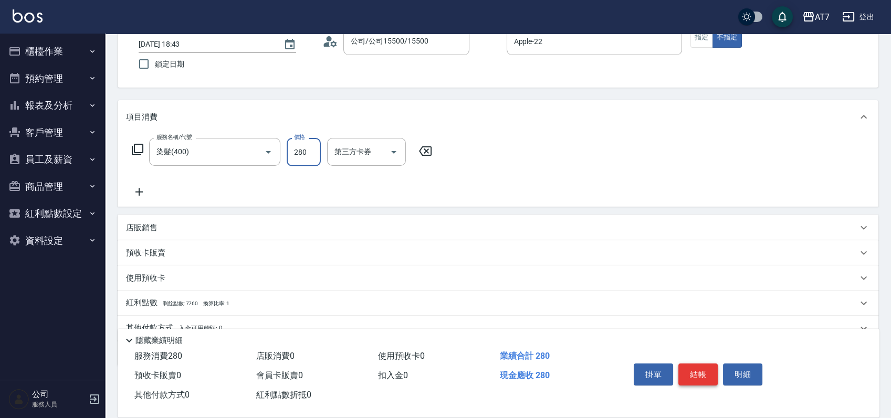
type input "2800"
type input "280"
type input "2800"
click at [687, 368] on button "結帳" at bounding box center [697, 375] width 39 height 22
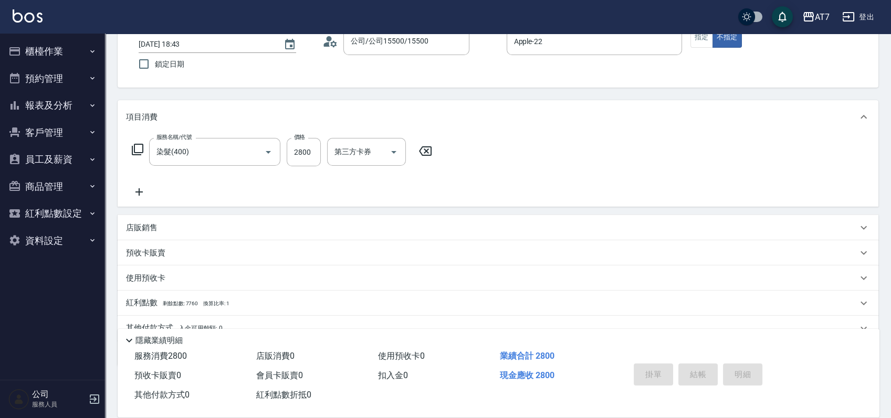
type input "2025/08/11 18:44"
type input "0"
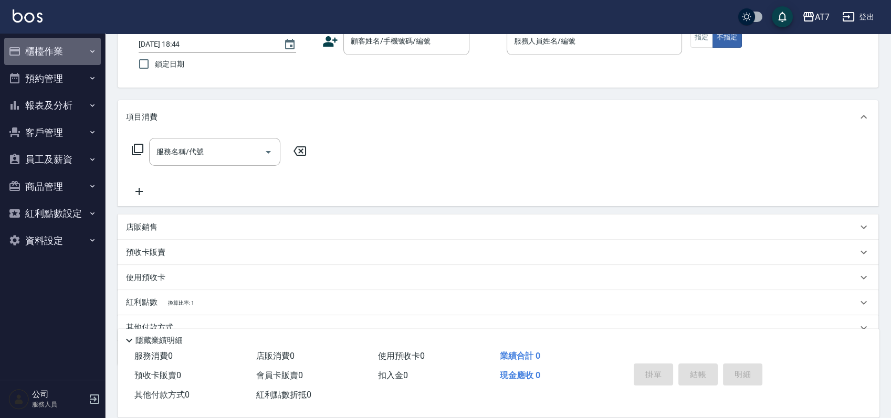
click at [44, 57] on button "櫃檯作業" at bounding box center [52, 51] width 97 height 27
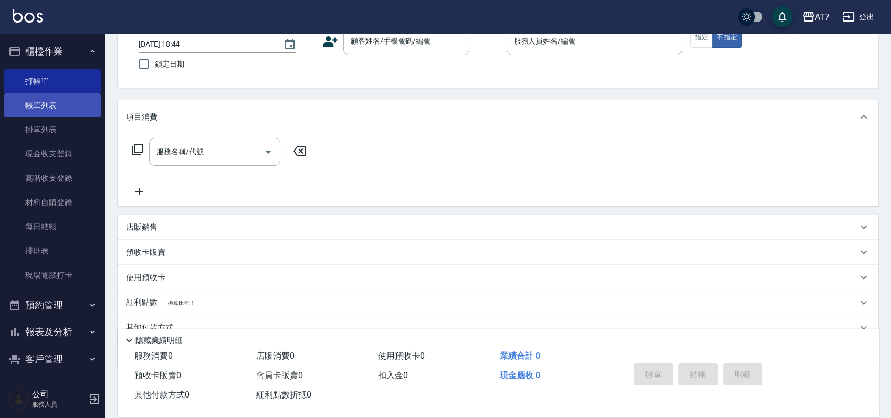
click at [44, 111] on link "帳單列表" at bounding box center [52, 105] width 97 height 24
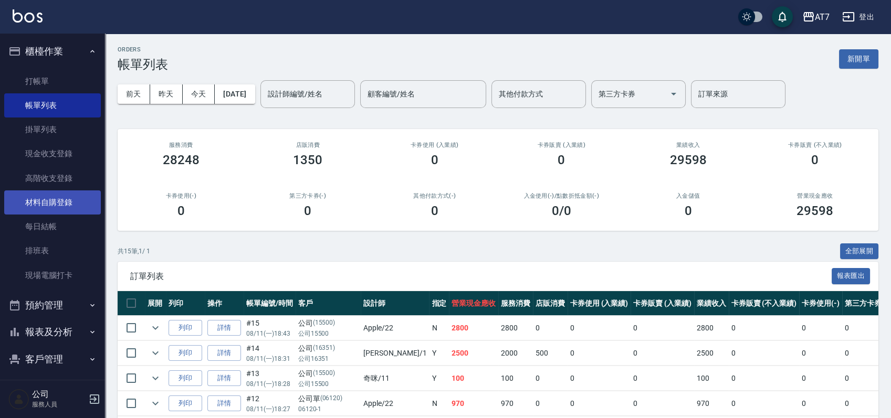
click at [72, 203] on link "材料自購登錄" at bounding box center [52, 203] width 97 height 24
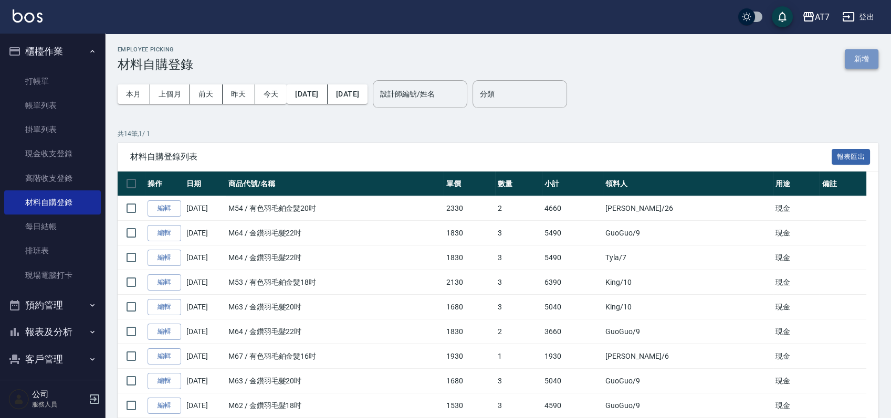
click at [862, 57] on button "新增" at bounding box center [862, 58] width 34 height 19
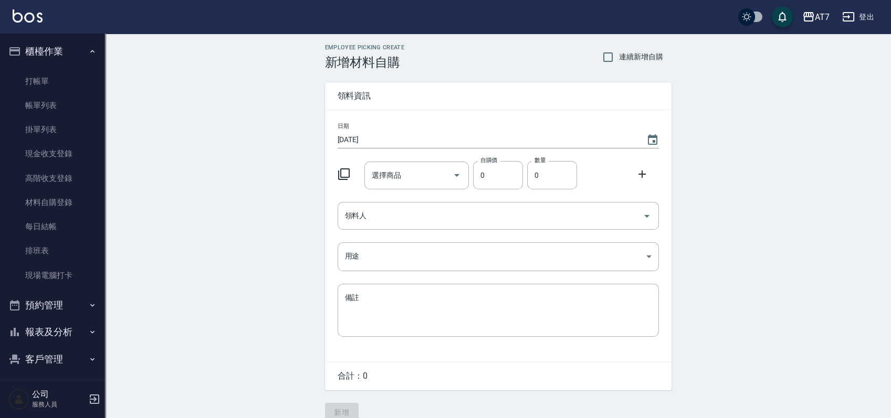
click at [341, 174] on icon at bounding box center [344, 174] width 13 height 13
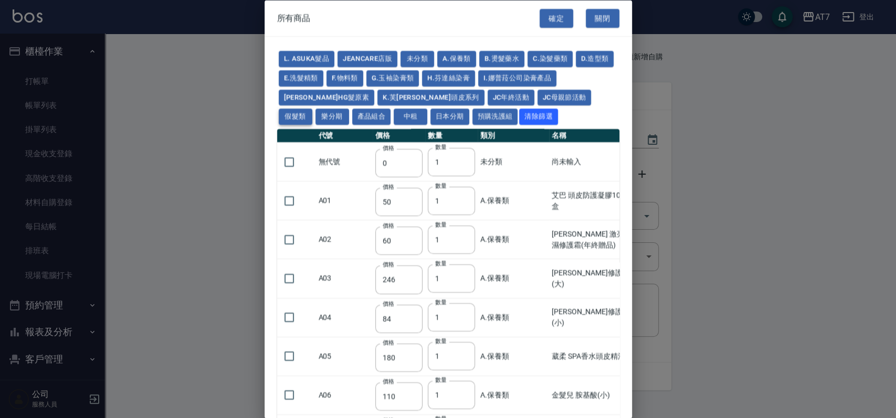
click at [312, 109] on button "假髮類" at bounding box center [296, 117] width 34 height 16
type input "62"
type input "64"
type input "800"
type input "80"
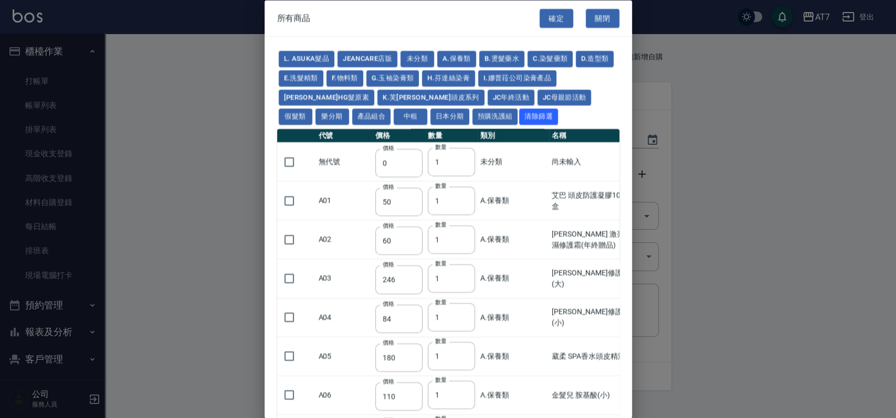
type input "350"
type input "25"
type input "400"
type input "100"
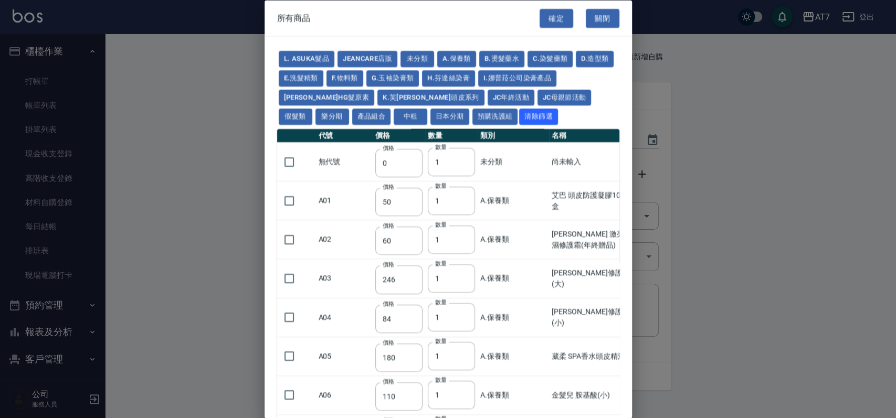
type input "880"
type input "930"
type input "980"
type input "1030"
type input "1130"
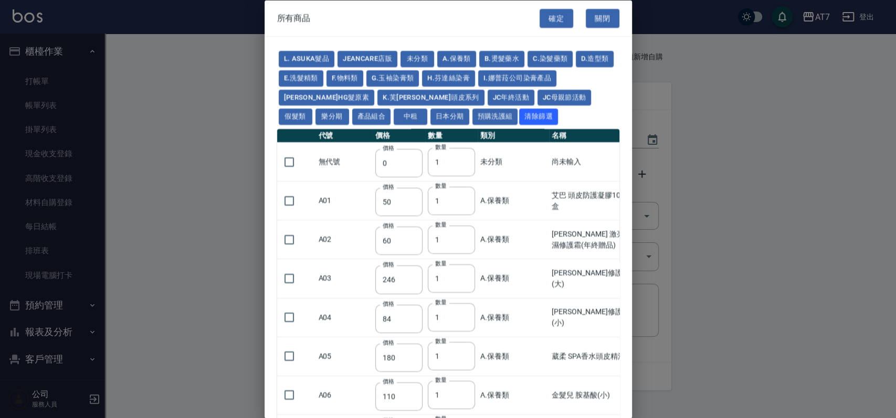
type input "1230"
type input "1330"
type input "1780"
type input "1980"
type input "2180"
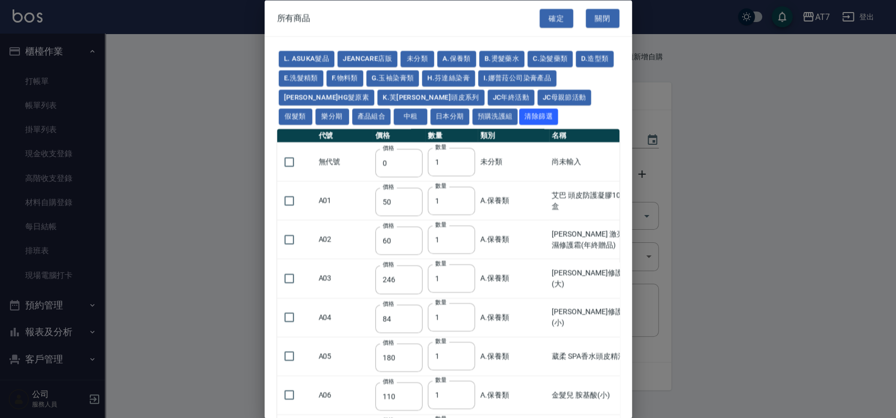
type input "2380"
type input "2580"
type input "2780"
type input "2980"
type input "1030"
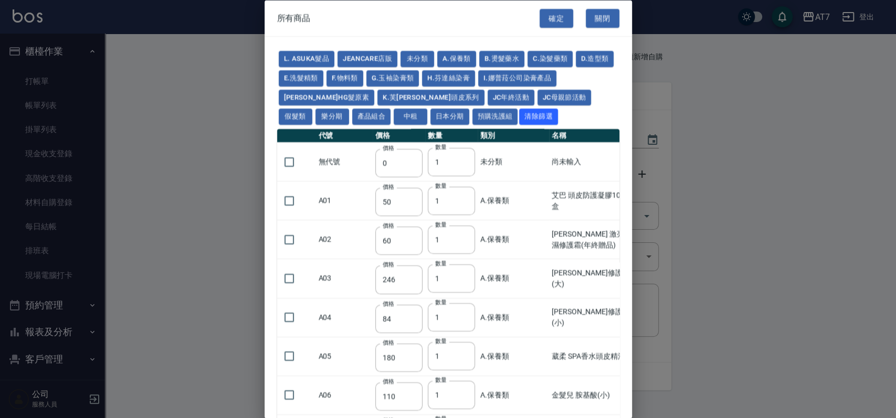
type input "1080"
type input "1130"
type input "1230"
type input "1280"
type input "1380"
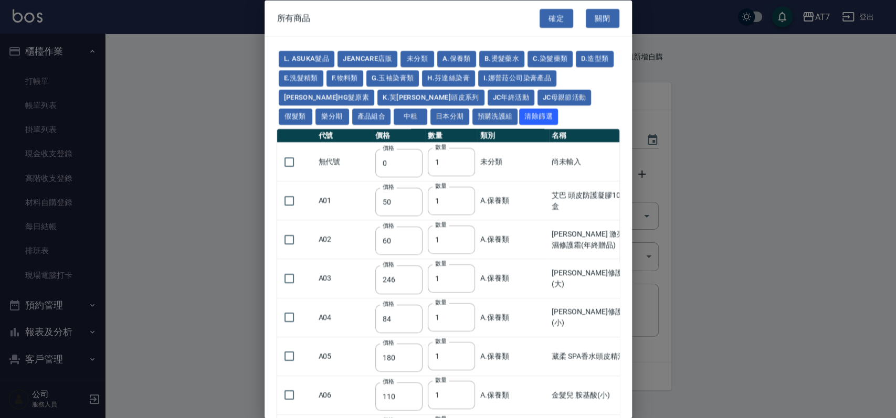
type input "2180"
type input "2380"
type input "2580"
type input "2780"
type input "2980"
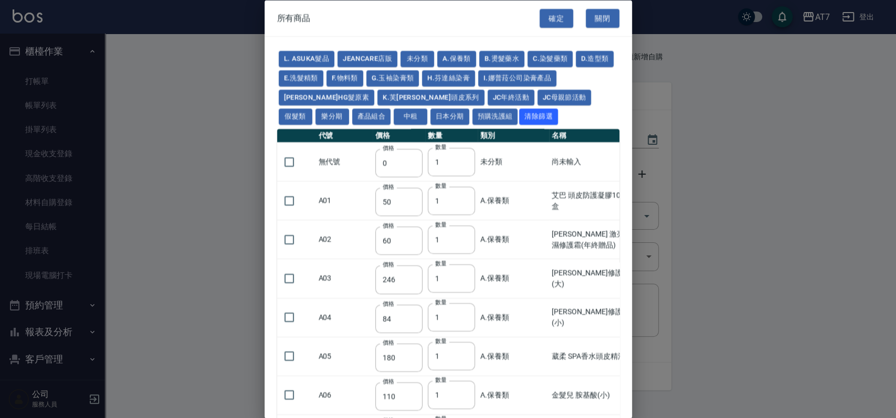
type input "730"
type input "780"
type input "830"
type input "930"
type input "980"
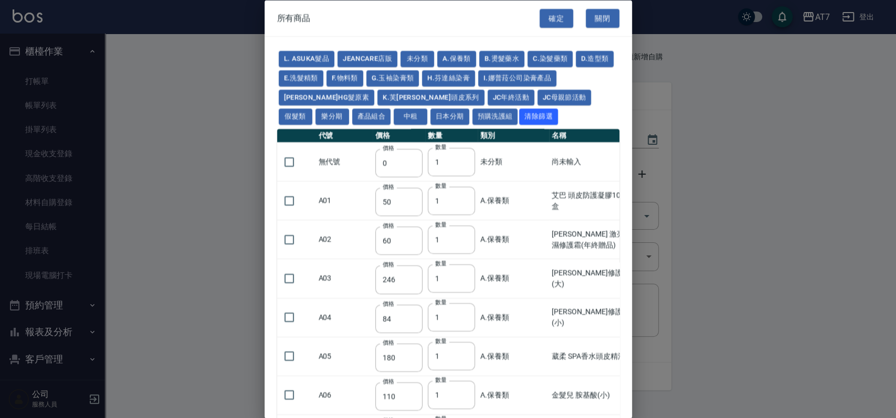
type input "560"
type input "775"
type input "580"
type input "2230"
type input "1180"
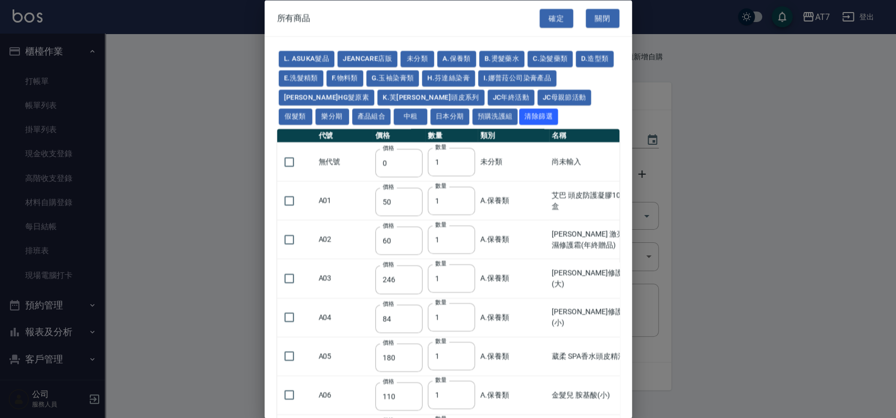
type input "1030"
type input "1080"
type input "1130"
type input "1180"
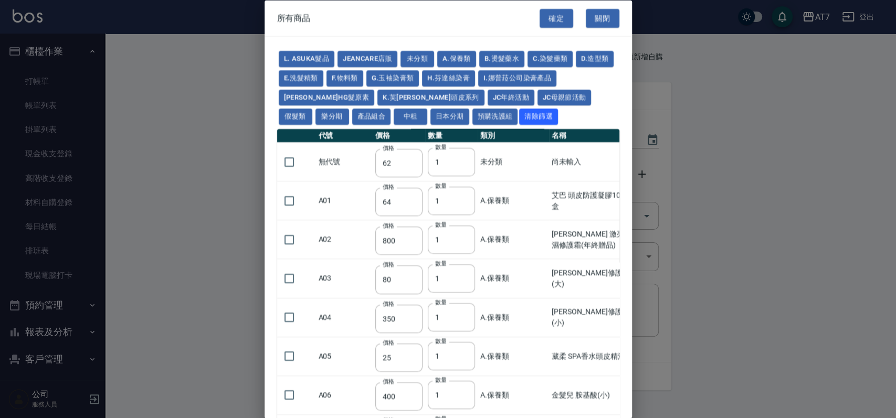
type input "1230"
type input "2130"
type input "2330"
type input "2530"
type input "930"
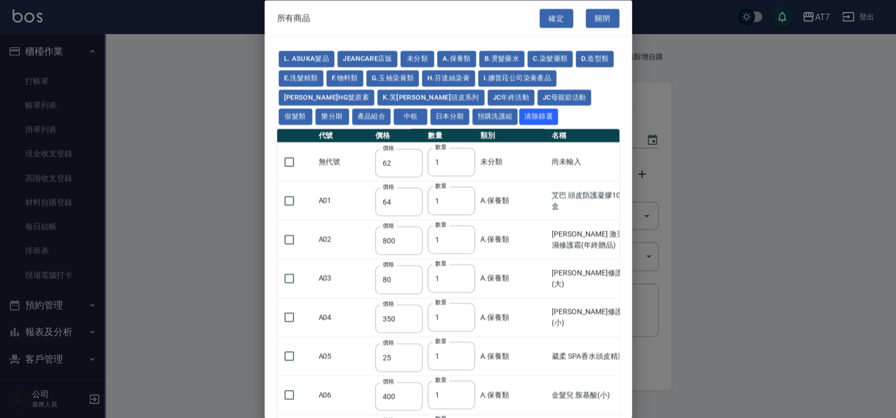
type input "170"
type input "1380"
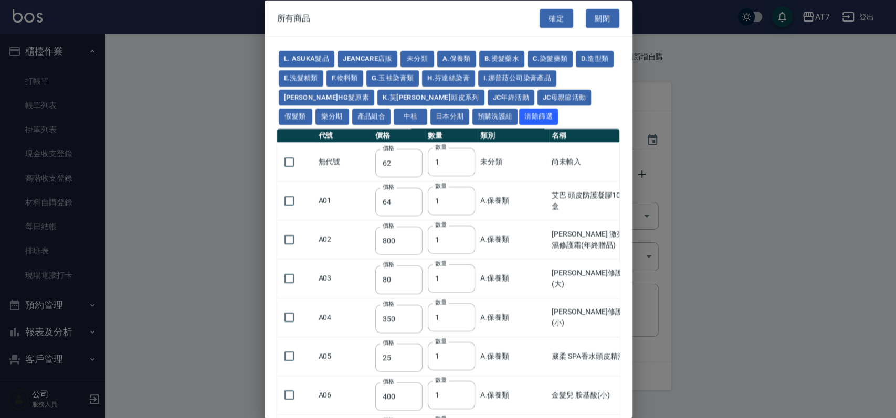
type input "1530"
type input "1680"
type input "1830"
type input "1980"
type input "2130"
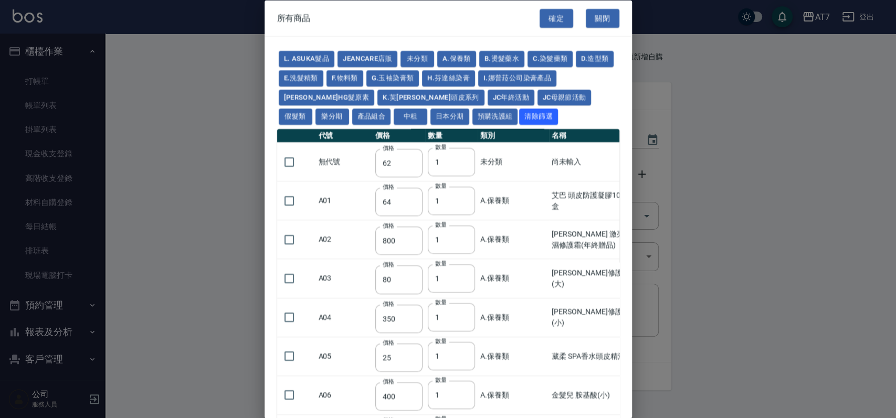
type input "1930"
type input "2730"
type input "2780"
type input "2980"
type input "2380"
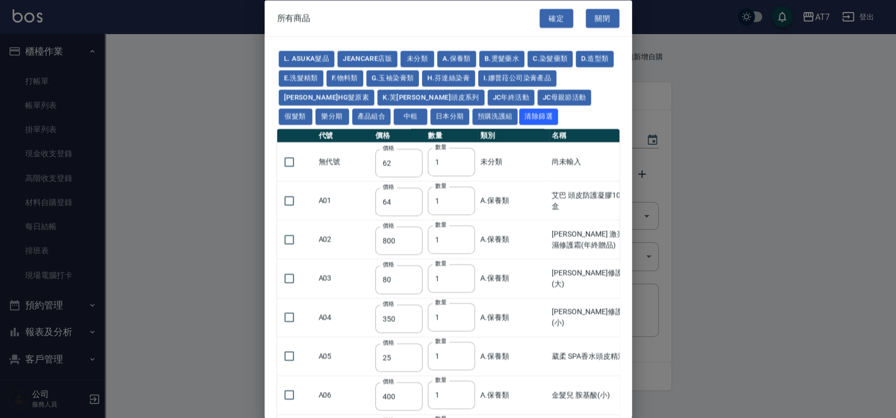
type input "2580"
type input "2780"
type input "2980"
type input "3180"
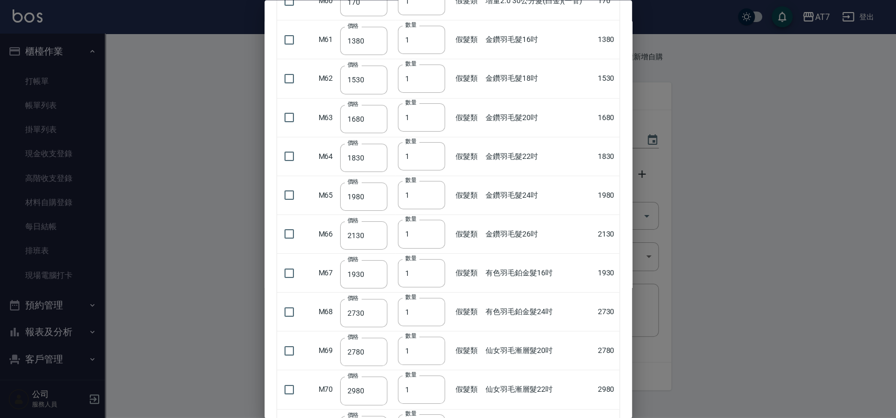
scroll to position [2380, 0]
click at [289, 269] on input "checkbox" at bounding box center [289, 272] width 22 height 22
checkbox input "true"
click at [432, 267] on input "2" at bounding box center [421, 272] width 47 height 28
type input "3"
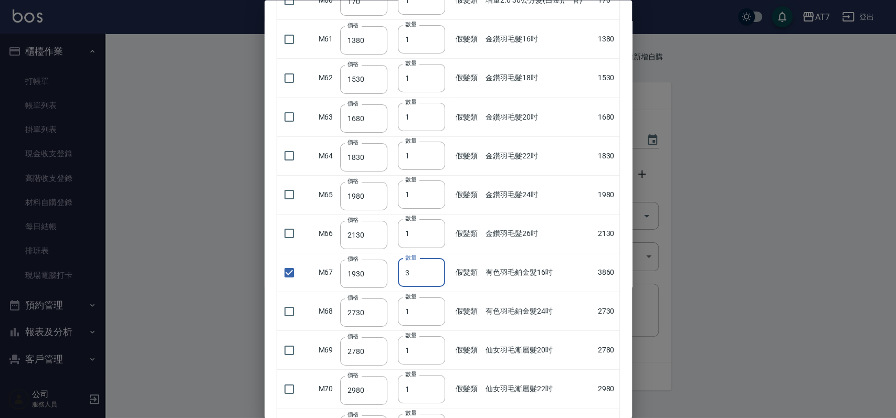
click at [432, 267] on input "3" at bounding box center [421, 272] width 47 height 28
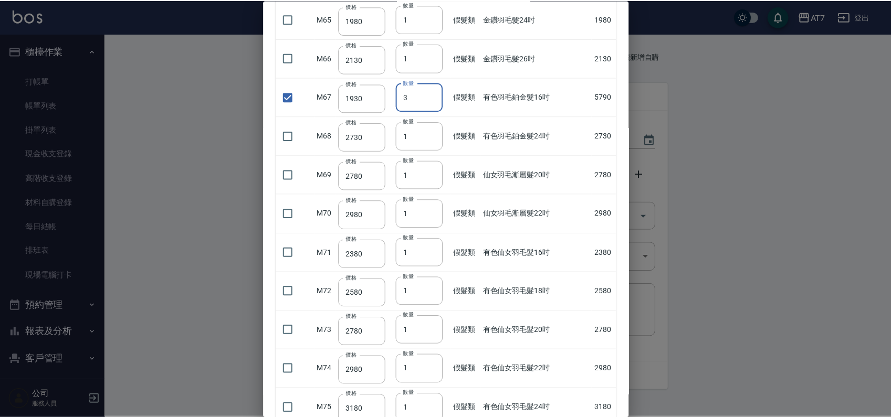
scroll to position [2625, 0]
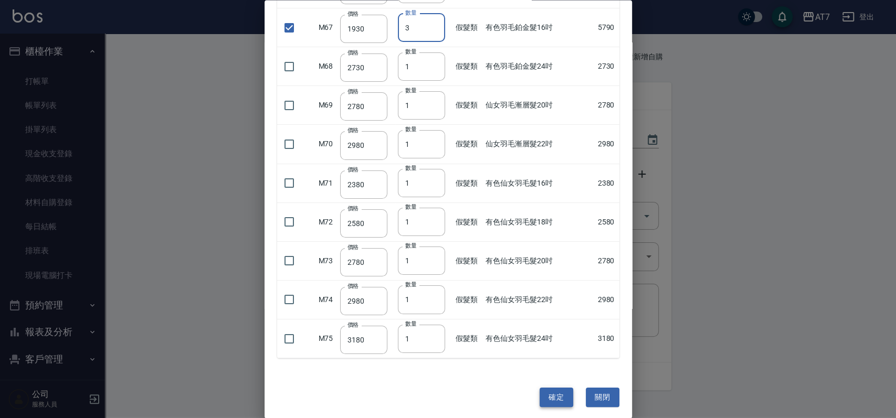
click at [547, 391] on button "確定" at bounding box center [557, 397] width 34 height 19
type input "有色羽毛鉑金髮16吋"
type input "1930"
type input "3"
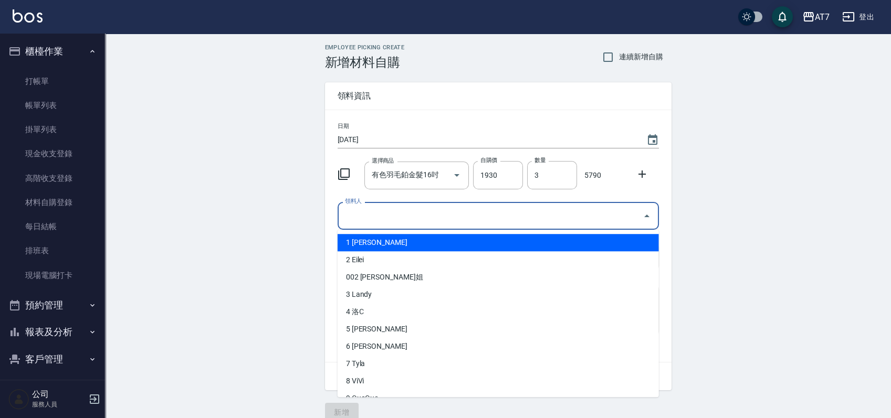
click at [453, 219] on input "領料人" at bounding box center [490, 216] width 296 height 18
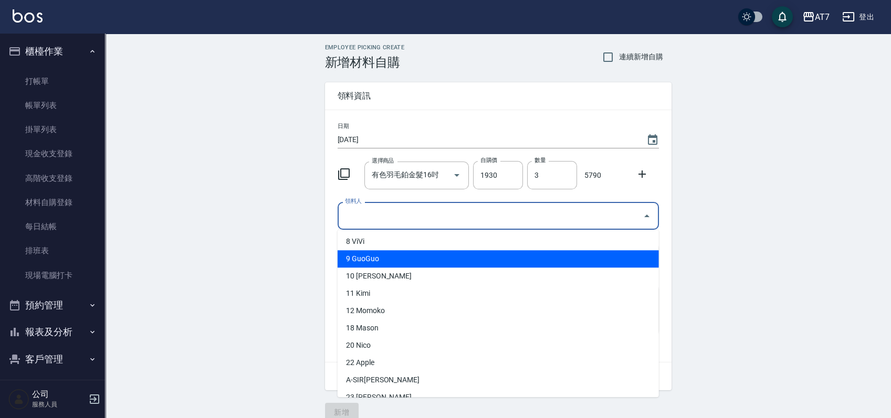
scroll to position [210, 0]
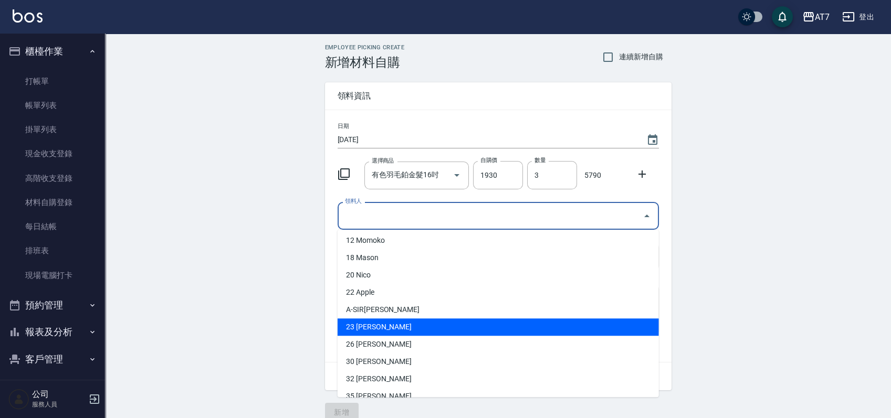
click at [376, 326] on li "23 陳Niuniu" at bounding box center [498, 327] width 321 height 17
type input "陳Niuniu"
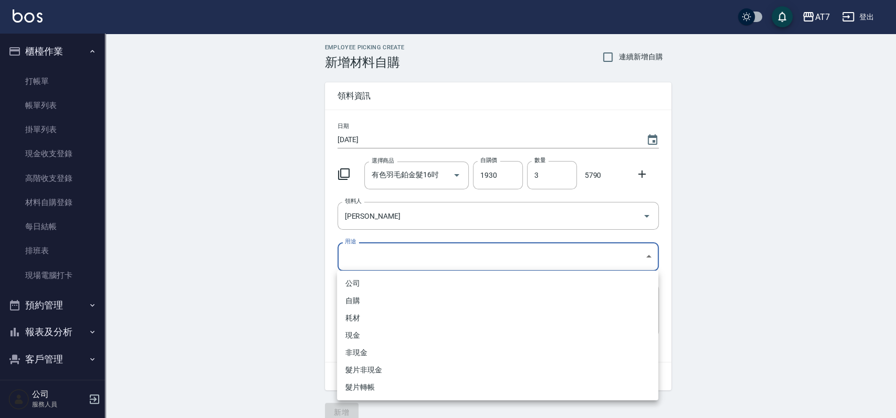
click at [397, 256] on body "AT7 登出 櫃檯作業 打帳單 帳單列表 掛單列表 現金收支登錄 高階收支登錄 材料自購登錄 每日結帳 排班表 現場電腦打卡 預約管理 預約管理 單日預約紀錄…" at bounding box center [448, 216] width 896 height 433
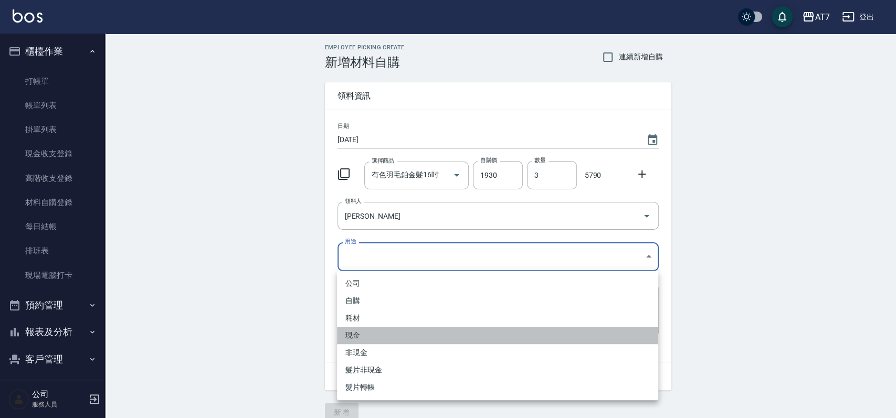
click at [382, 337] on li "現金" at bounding box center [497, 335] width 321 height 17
type input "現金"
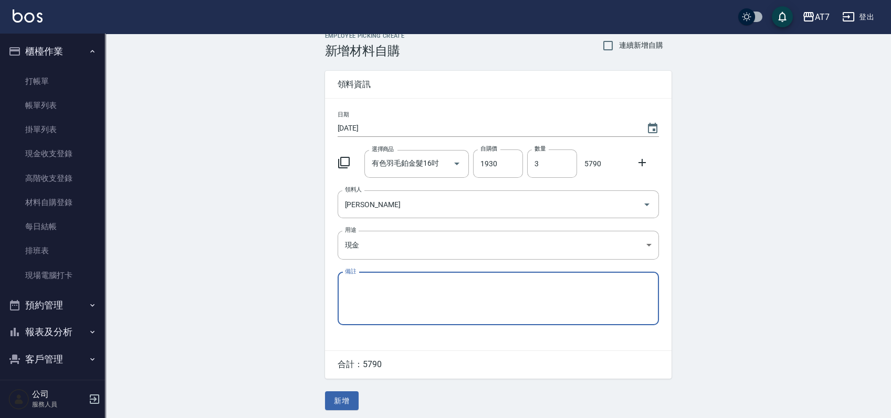
scroll to position [15, 0]
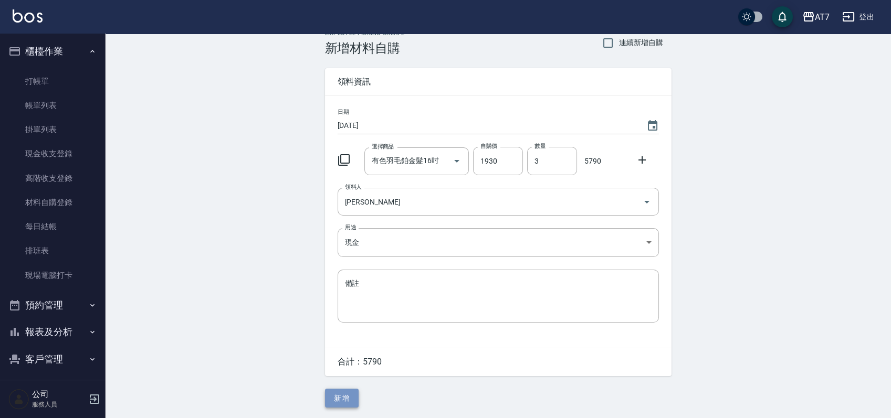
click at [332, 397] on button "新增" at bounding box center [342, 398] width 34 height 19
